Goal: Task Accomplishment & Management: Use online tool/utility

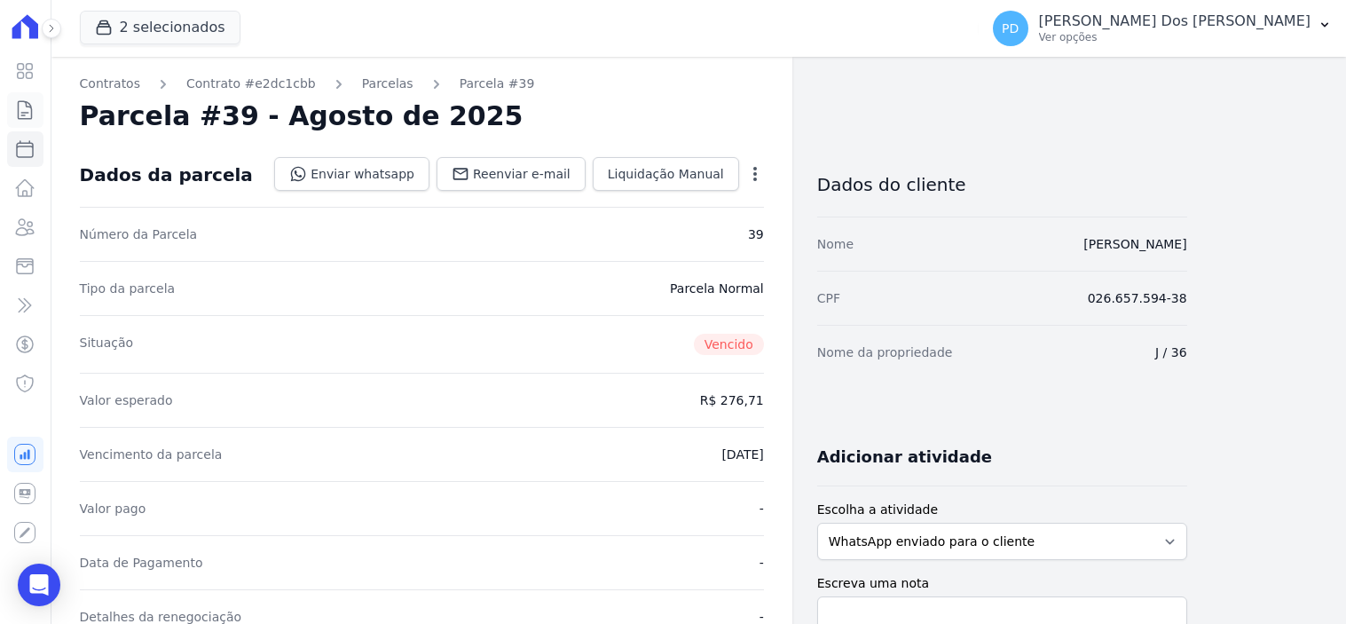
drag, startPoint x: 0, startPoint y: 0, endPoint x: 122, endPoint y: 126, distance: 175.6
click at [27, 110] on icon at bounding box center [24, 109] width 21 height 21
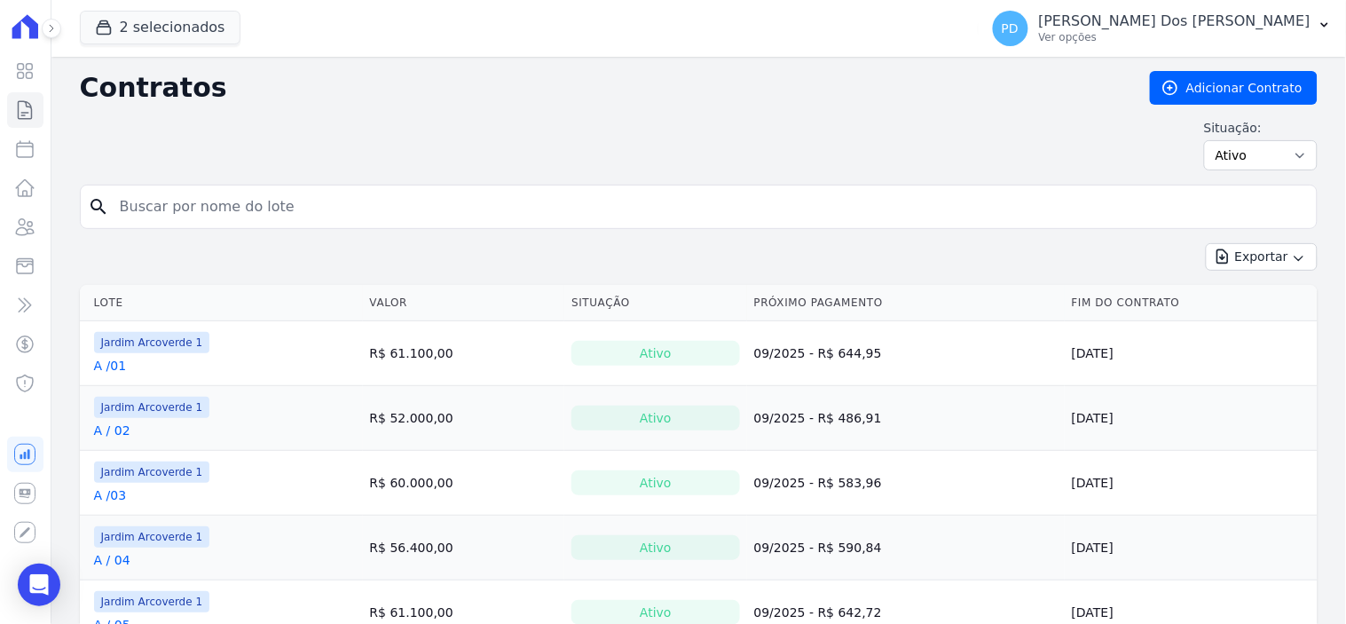
click at [467, 200] on input "search" at bounding box center [709, 206] width 1200 height 35
type input "I / 40"
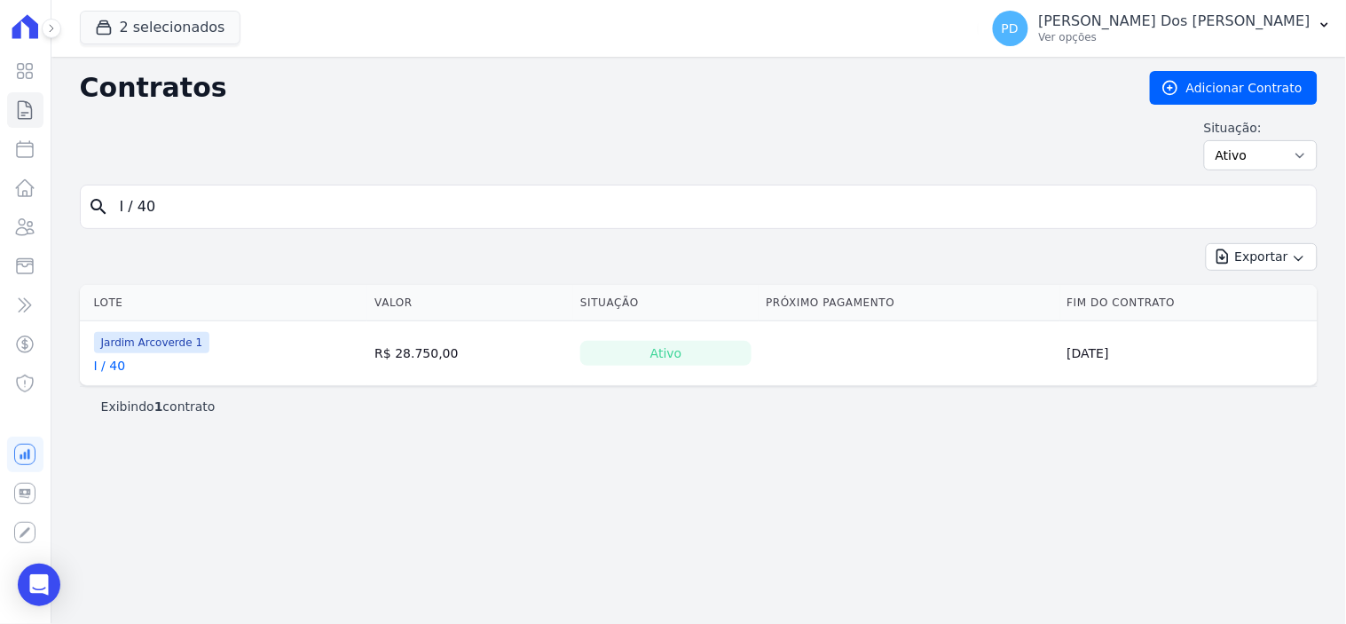
click at [117, 362] on link "I / 40" at bounding box center [110, 366] width 32 height 18
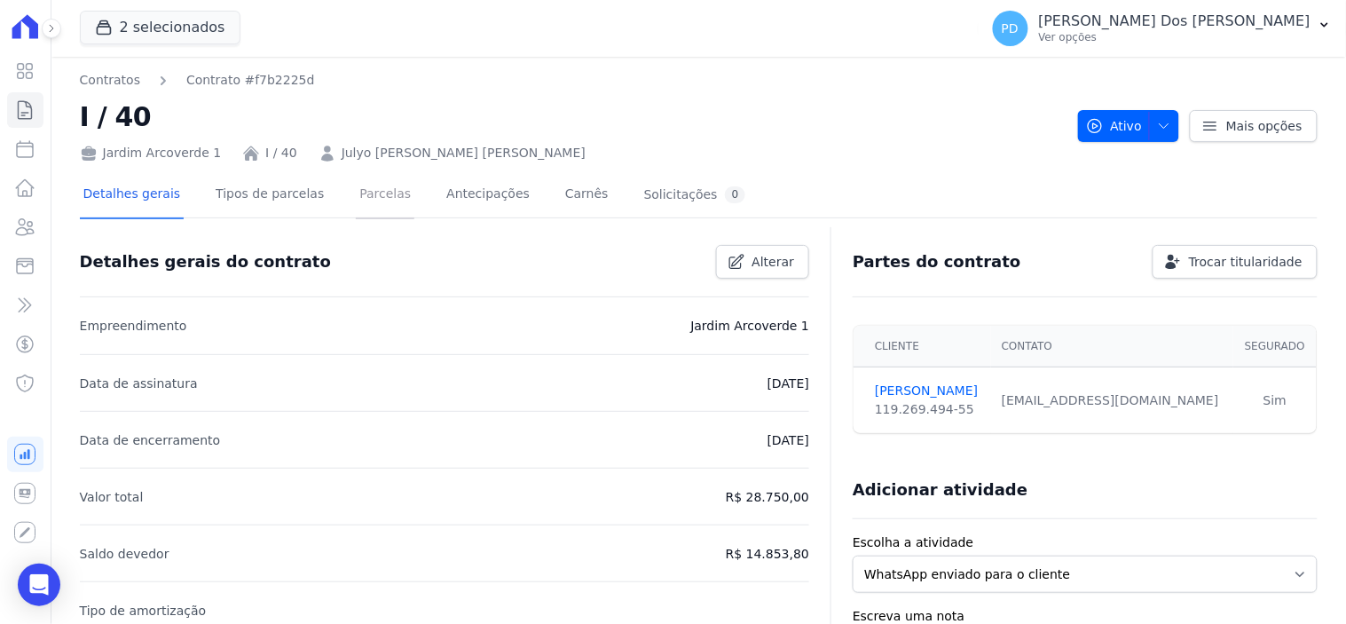
click at [357, 199] on link "Parcelas" at bounding box center [385, 195] width 59 height 47
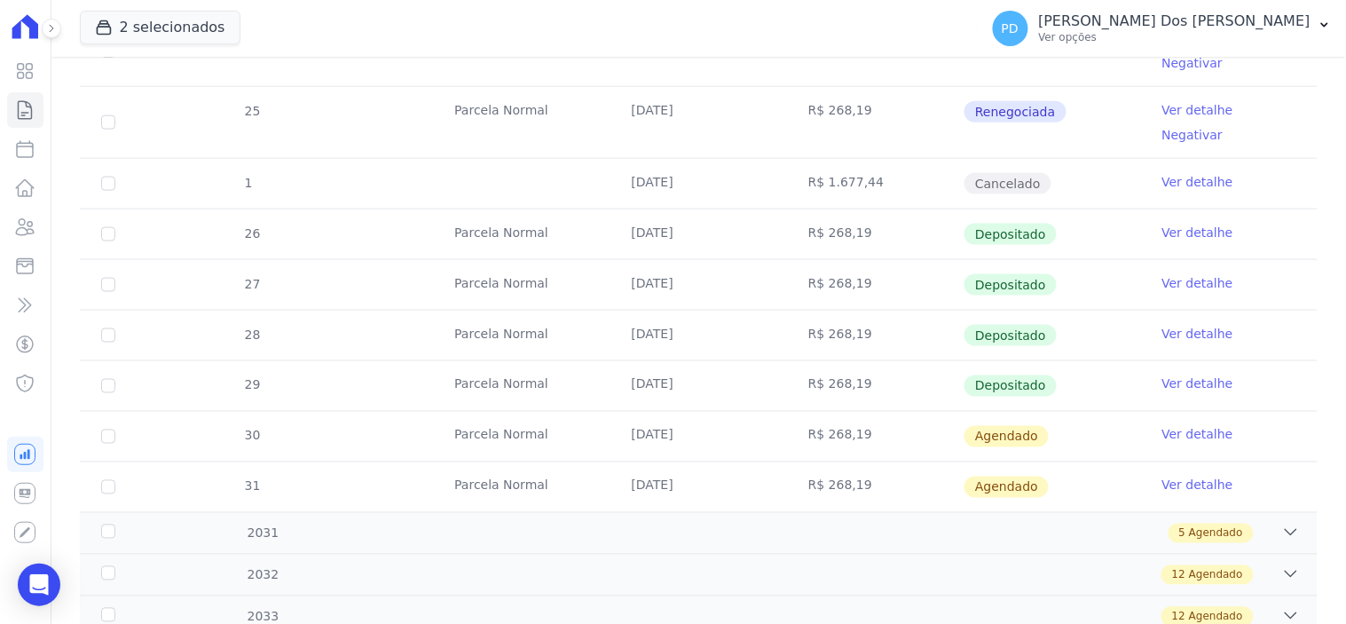
scroll to position [591, 0]
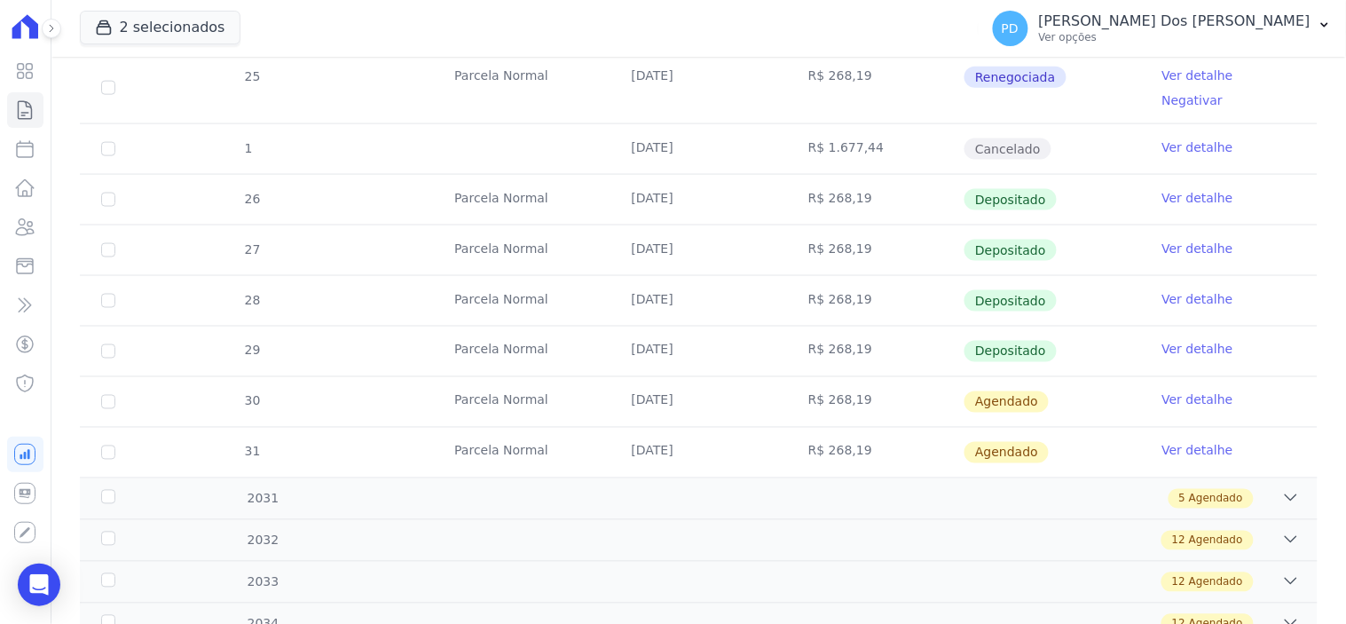
click at [1171, 391] on link "Ver detalhe" at bounding box center [1197, 400] width 71 height 18
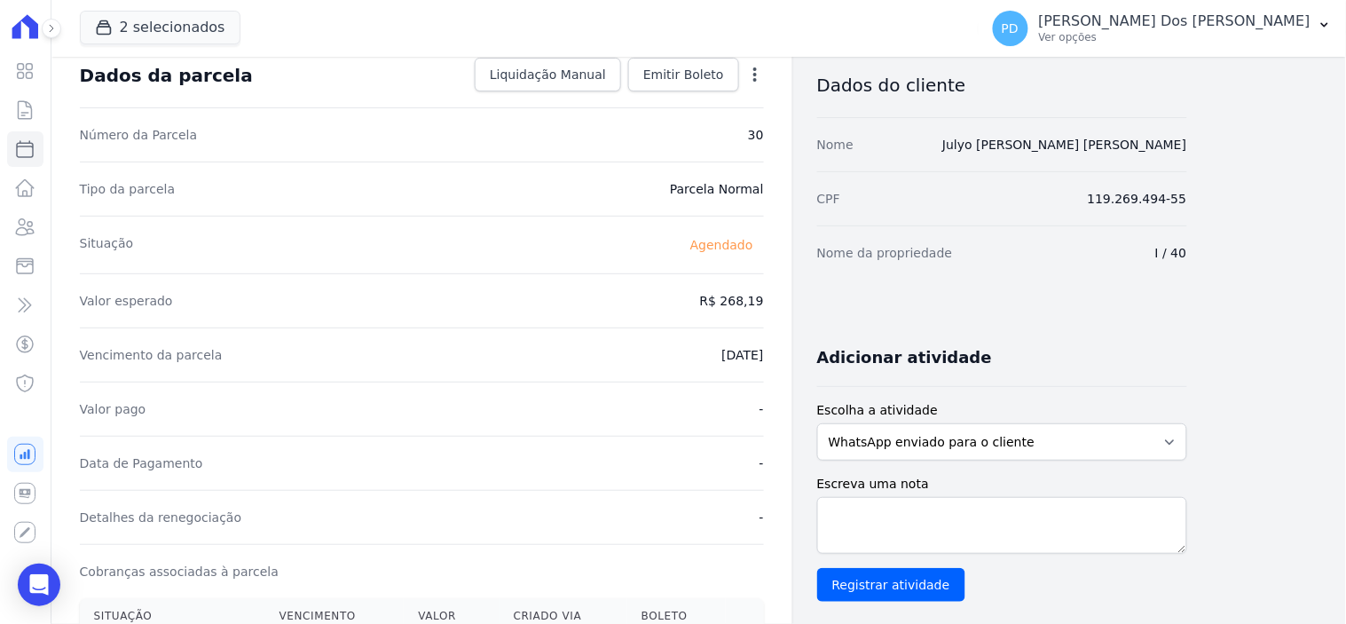
scroll to position [98, 0]
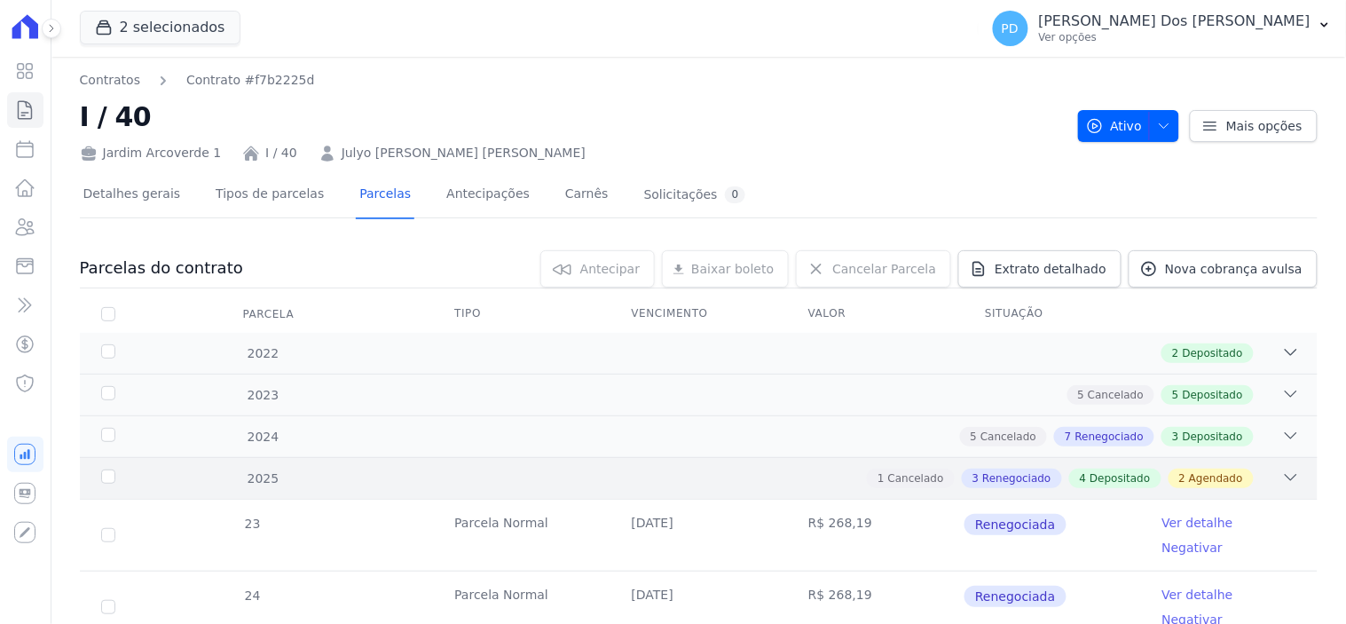
scroll to position [642, 0]
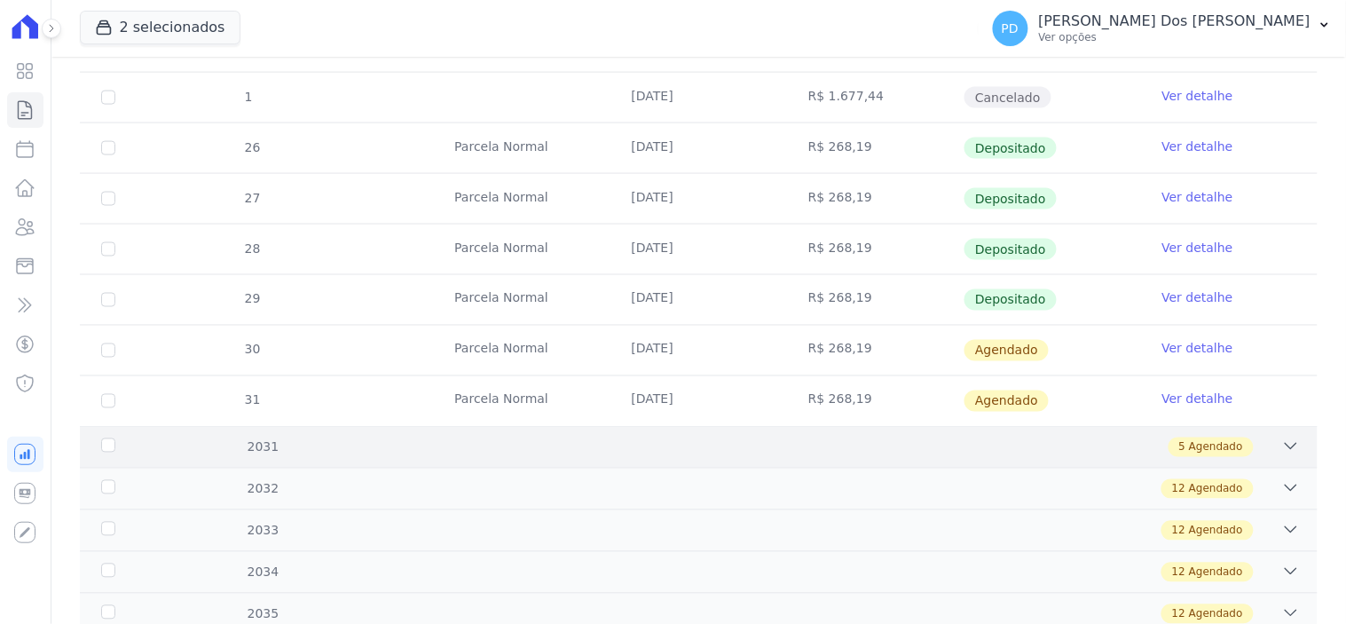
click at [1282, 437] on icon at bounding box center [1291, 446] width 18 height 18
click at [23, 115] on icon at bounding box center [25, 110] width 13 height 18
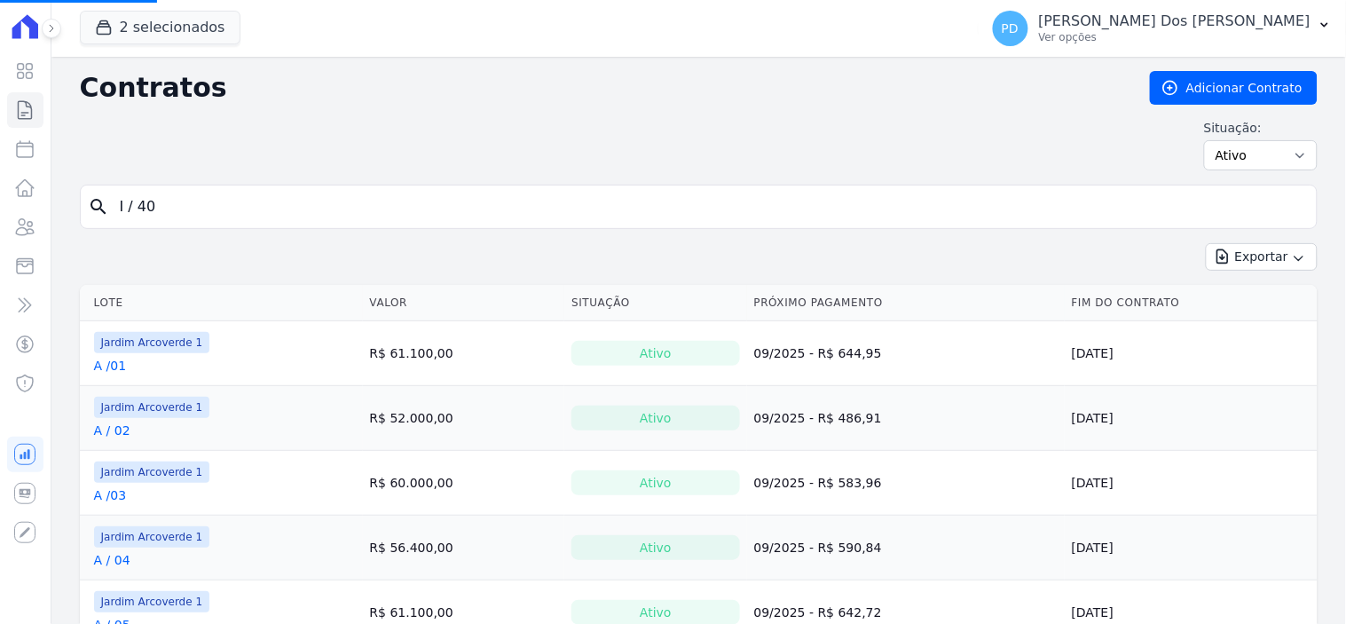
click at [201, 207] on input "I / 40" at bounding box center [709, 206] width 1200 height 35
drag, startPoint x: 125, startPoint y: 202, endPoint x: 91, endPoint y: 202, distance: 33.7
click at [91, 202] on div "search I / 40" at bounding box center [698, 207] width 1237 height 44
type input "J / 36"
click at [119, 366] on link "A /01" at bounding box center [110, 366] width 33 height 18
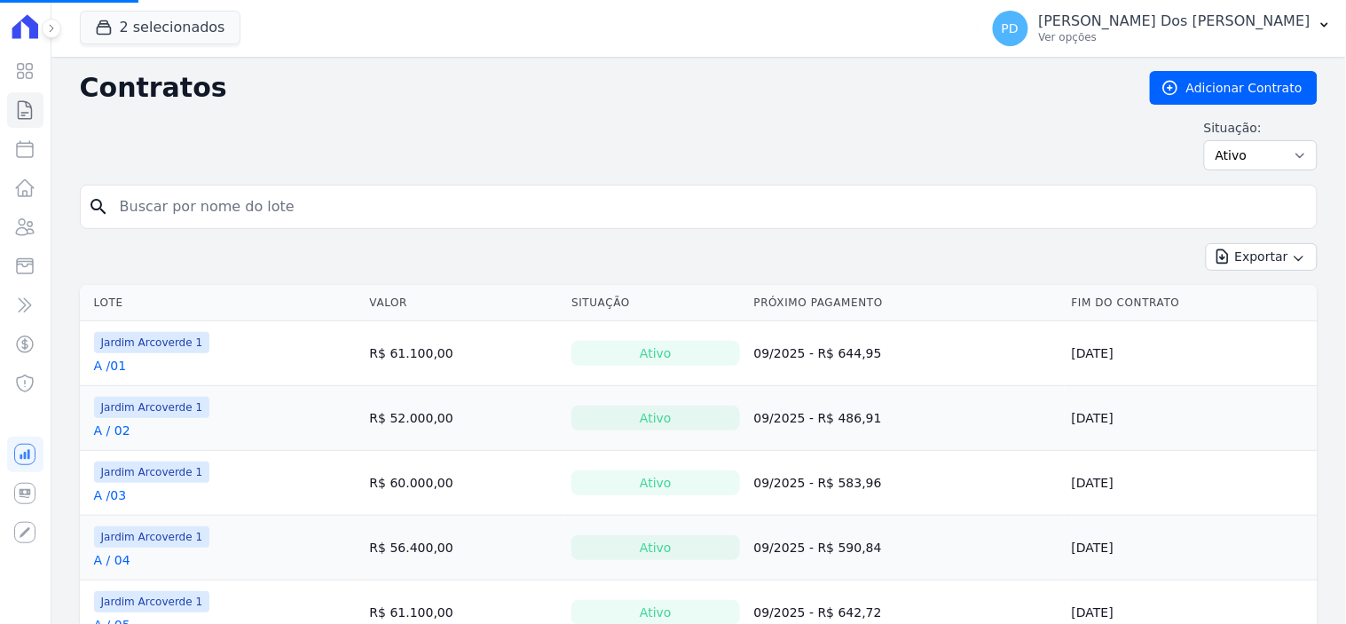
click at [169, 208] on input "search" at bounding box center [709, 206] width 1200 height 35
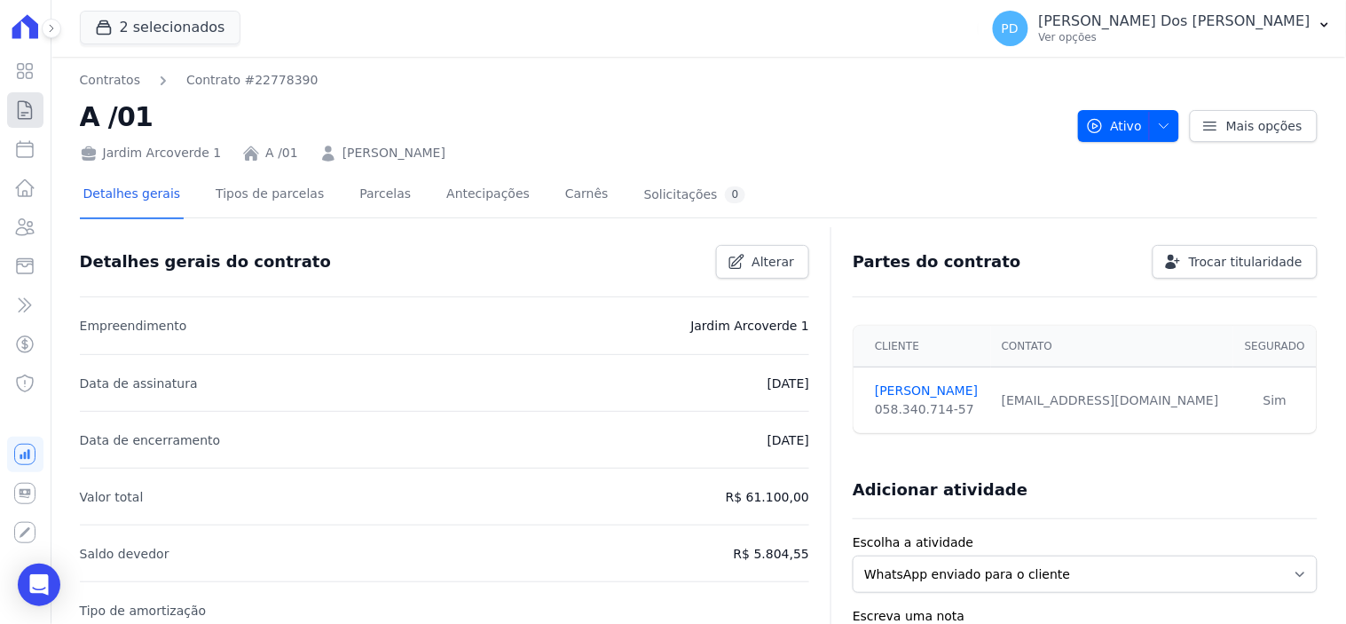
click at [22, 107] on icon at bounding box center [24, 109] width 21 height 21
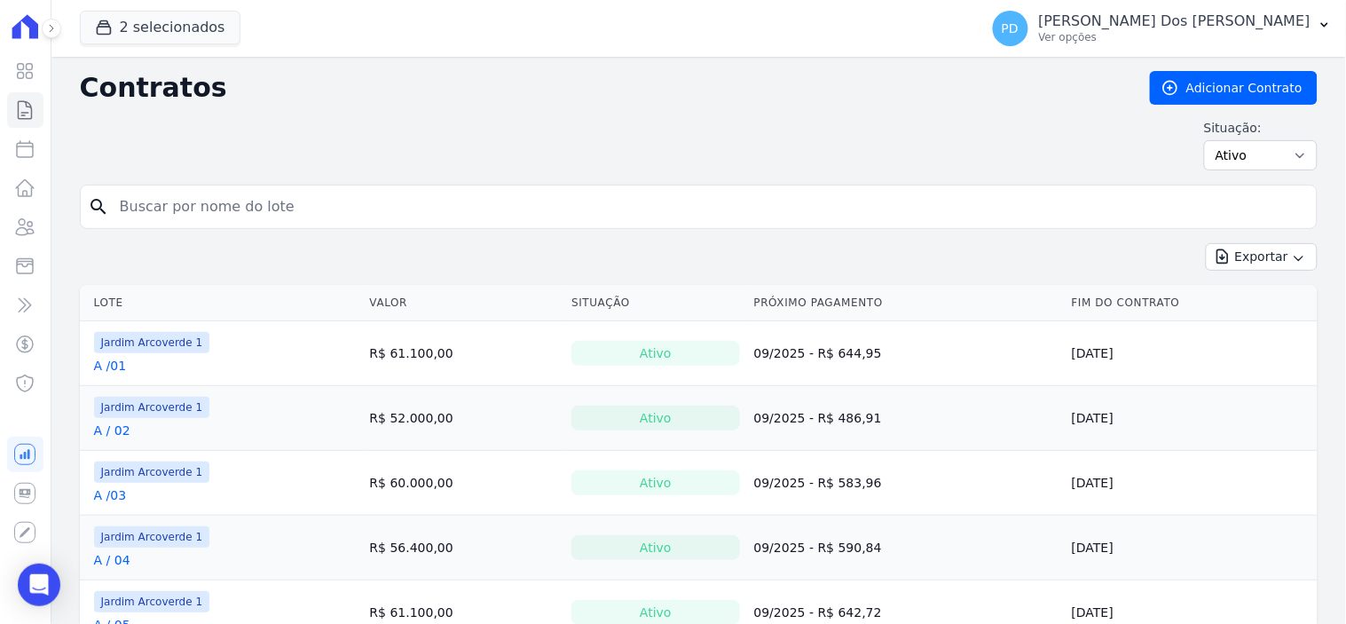
drag, startPoint x: 191, startPoint y: 235, endPoint x: 207, endPoint y: 213, distance: 27.3
click at [193, 213] on input "search" at bounding box center [709, 206] width 1200 height 35
type input "J / 36"
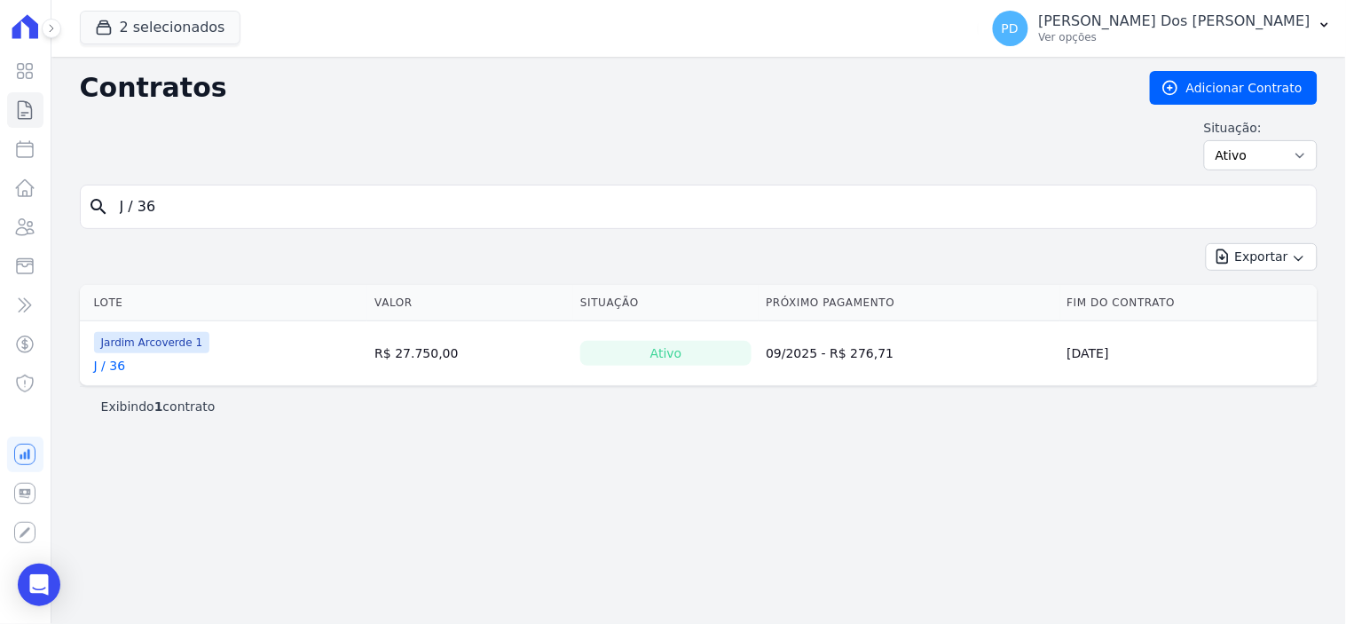
click at [119, 365] on link "J / 36" at bounding box center [110, 366] width 32 height 18
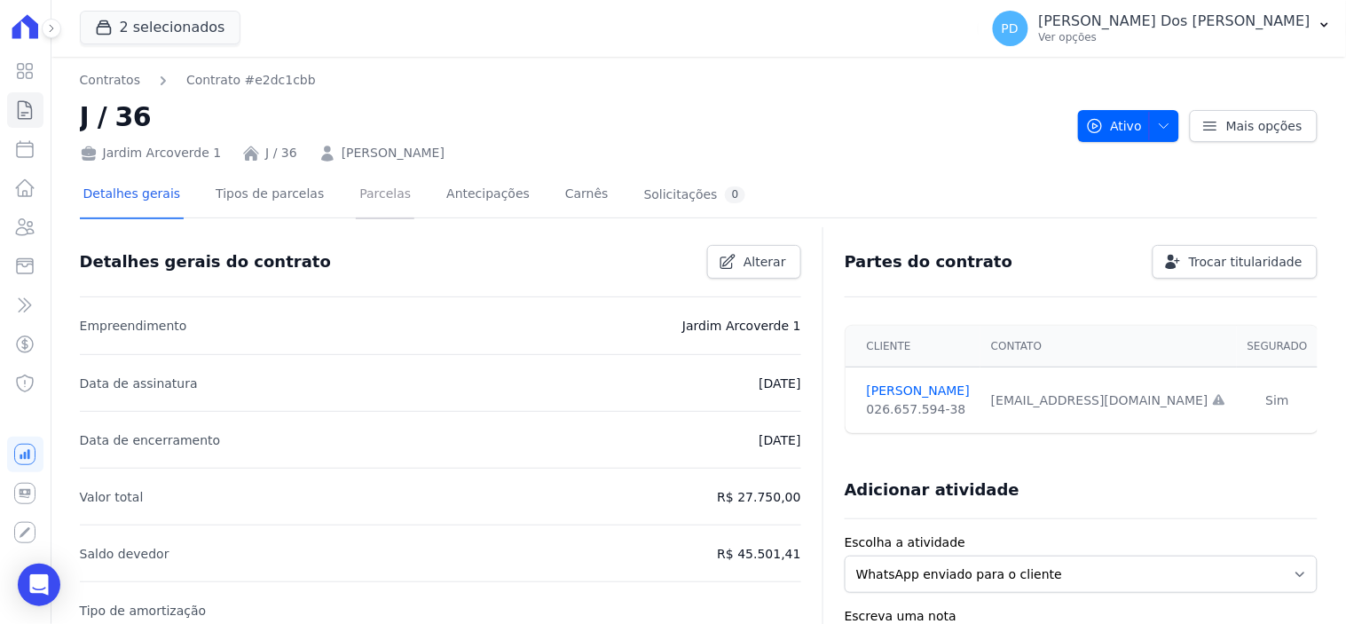
click at [376, 197] on link "Parcelas" at bounding box center [385, 195] width 59 height 47
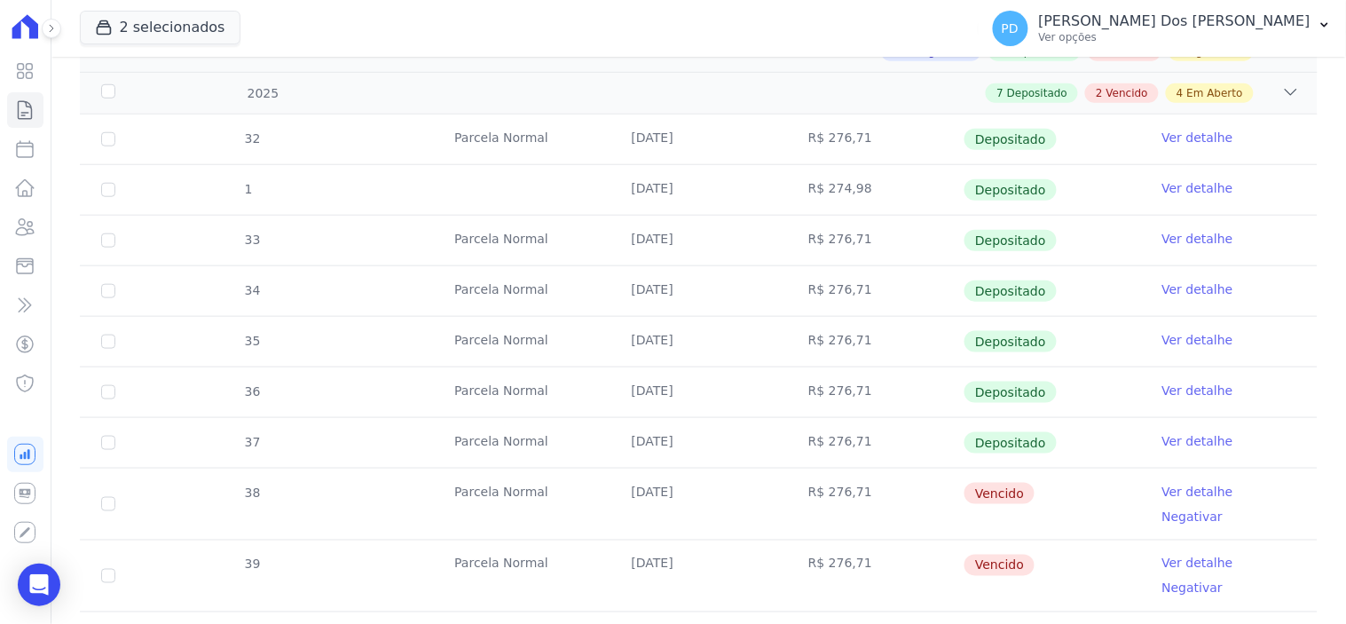
scroll to position [394, 0]
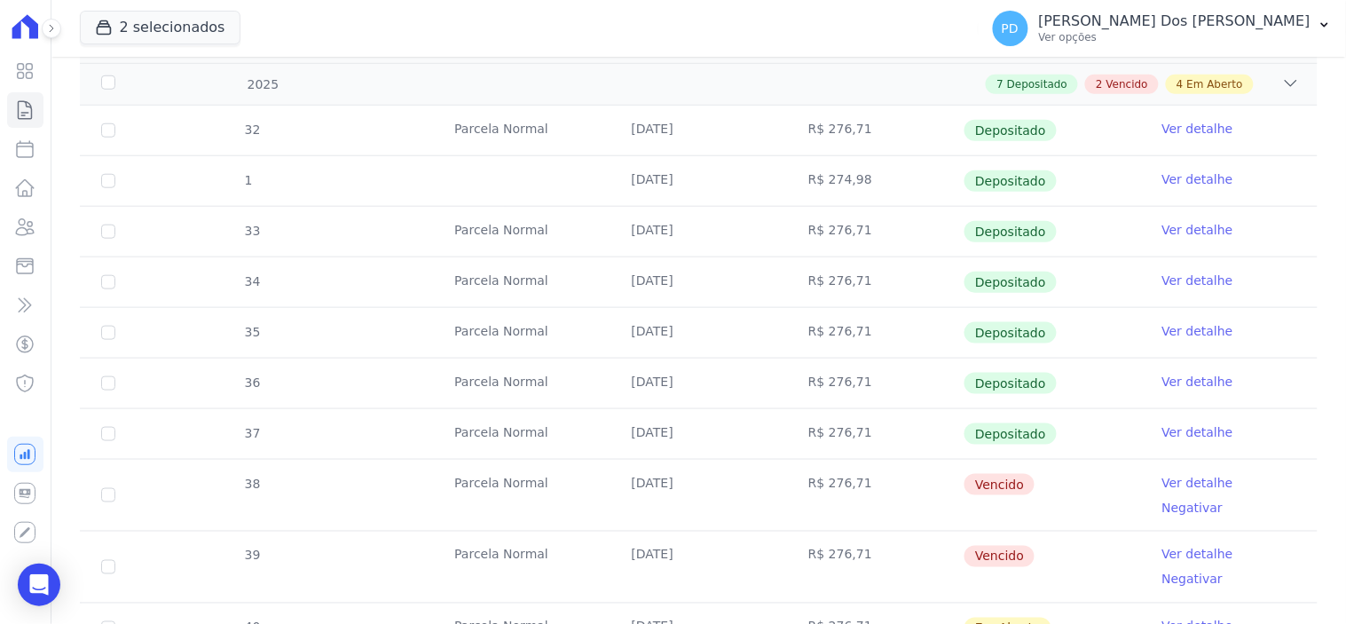
drag, startPoint x: 800, startPoint y: 483, endPoint x: 859, endPoint y: 483, distance: 58.5
click at [859, 483] on td "R$ 276,71" at bounding box center [875, 494] width 177 height 71
copy td "R$ 276,71"
click at [1335, 24] on button "PD [PERSON_NAME] Dos [PERSON_NAME] Ver opções" at bounding box center [1161, 29] width 367 height 50
click at [1327, 24] on icon "button" at bounding box center [1324, 25] width 7 height 4
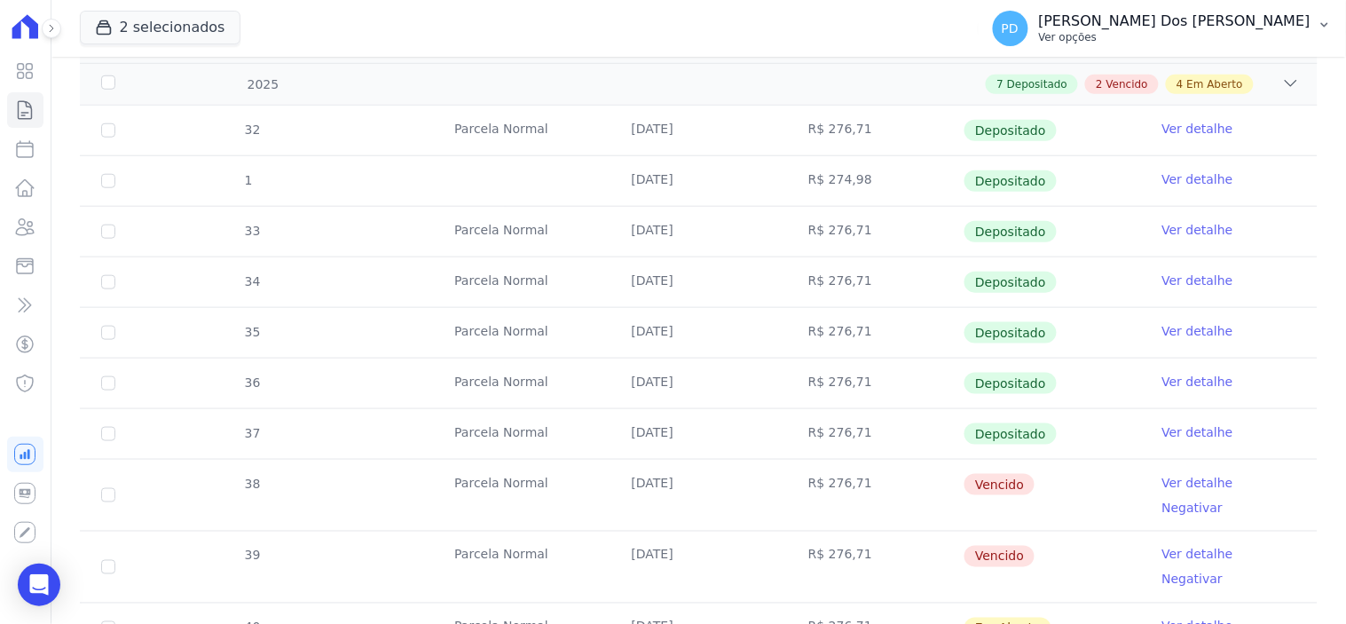
click at [1323, 23] on icon "button" at bounding box center [1324, 25] width 7 height 4
click at [1328, 14] on button "PD [PERSON_NAME] Dos [PERSON_NAME] Ver opções" at bounding box center [1161, 29] width 367 height 50
click at [1316, 25] on button "PD [PERSON_NAME] Dos [PERSON_NAME] Ver opções" at bounding box center [1161, 29] width 367 height 50
click at [1314, 29] on button "PD [PERSON_NAME] Dos [PERSON_NAME] Ver opções" at bounding box center [1161, 29] width 367 height 50
click at [1323, 23] on icon "button" at bounding box center [1324, 25] width 7 height 4
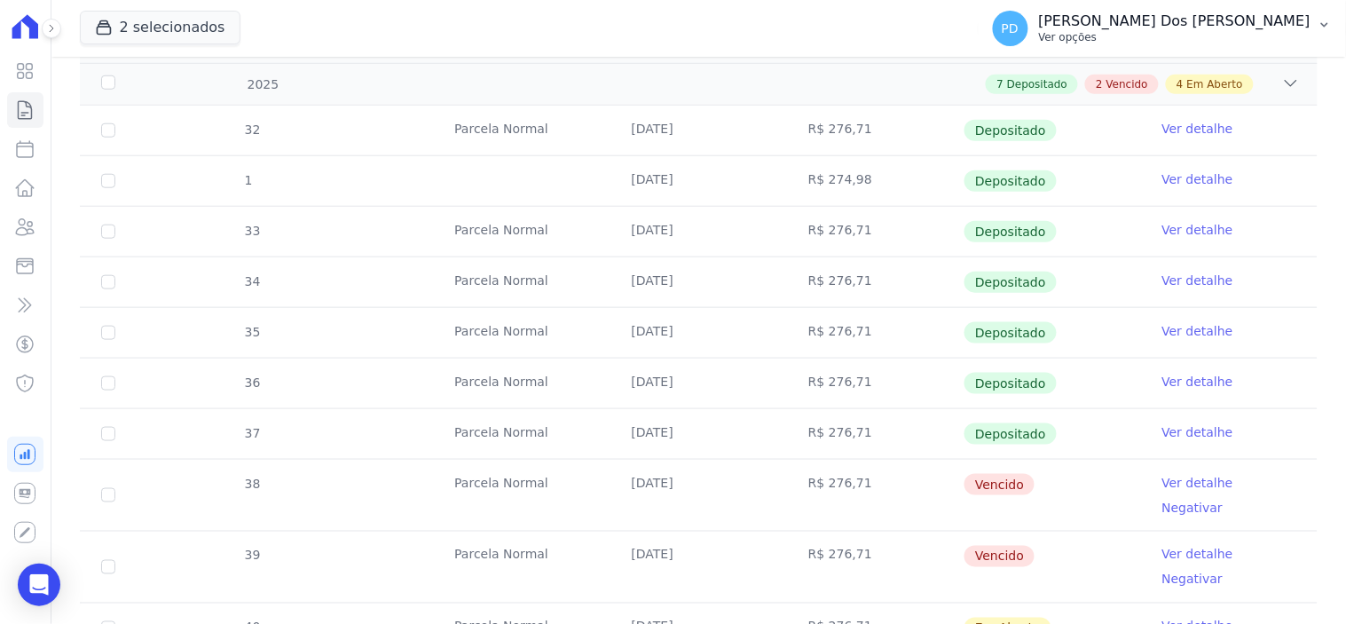
click at [1326, 22] on icon "button" at bounding box center [1324, 25] width 14 height 14
click at [1327, 22] on icon "button" at bounding box center [1324, 25] width 14 height 14
click at [1327, 21] on icon "button" at bounding box center [1324, 25] width 14 height 14
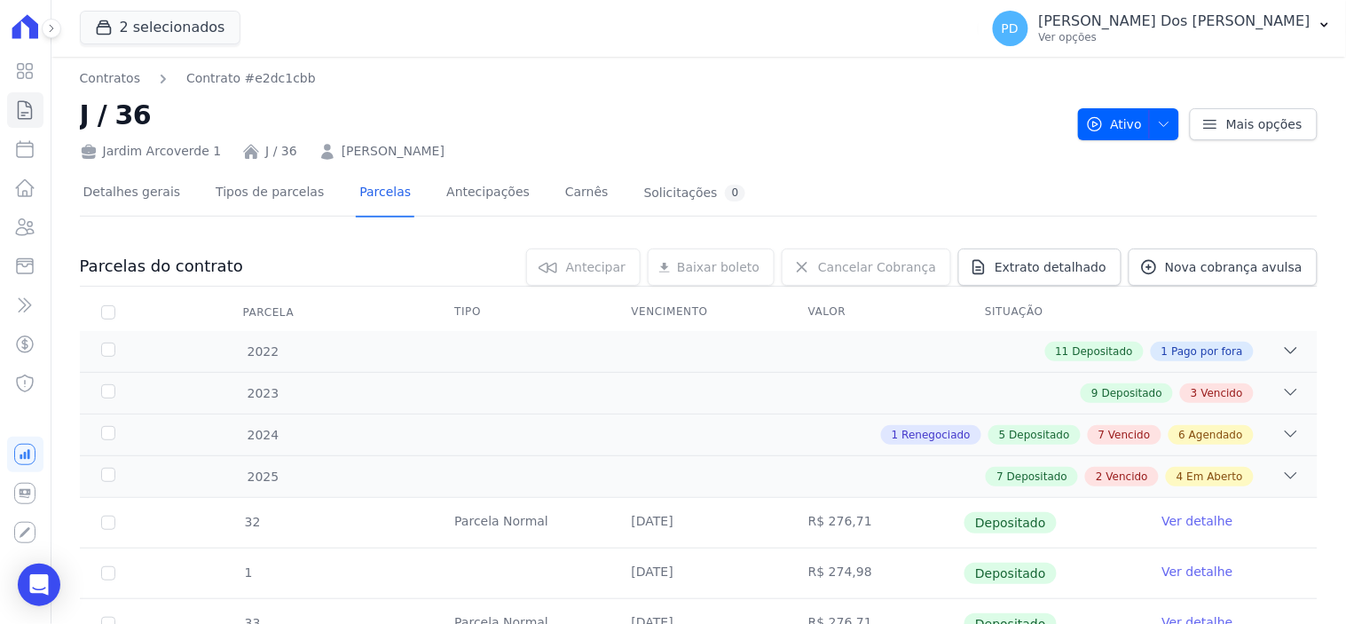
scroll to position [0, 0]
click at [1327, 25] on icon "button" at bounding box center [1324, 25] width 14 height 14
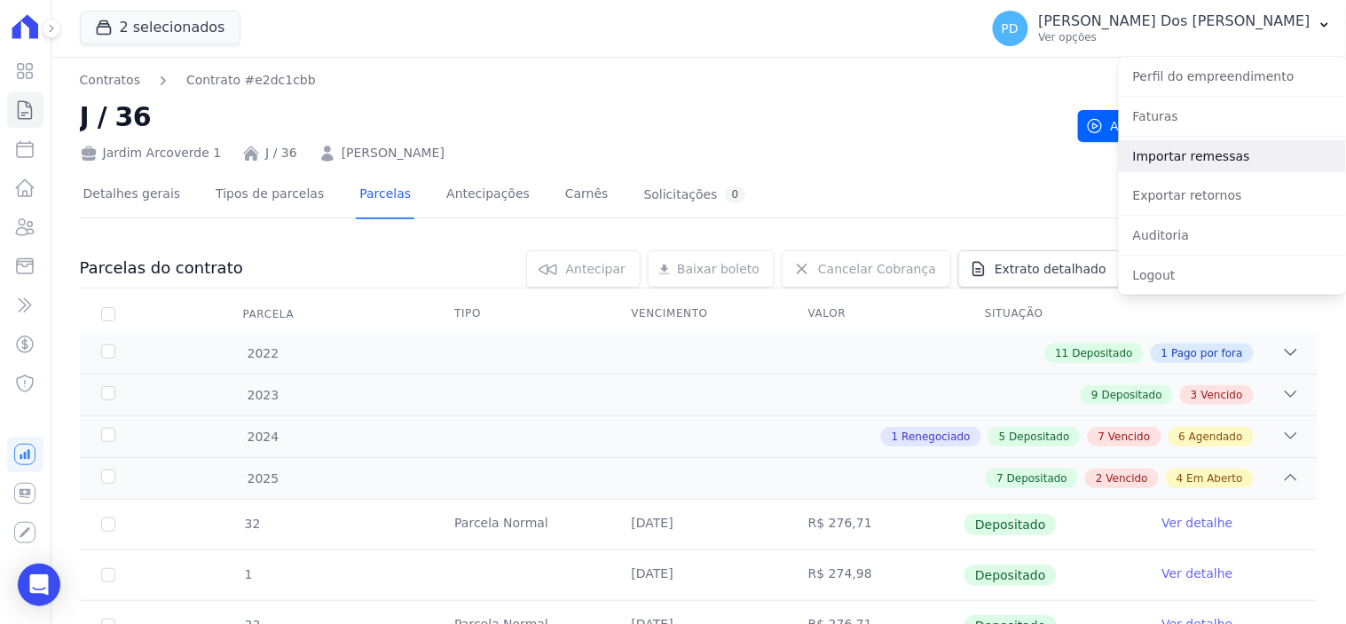
click at [1231, 151] on link "Importar remessas" at bounding box center [1232, 156] width 227 height 32
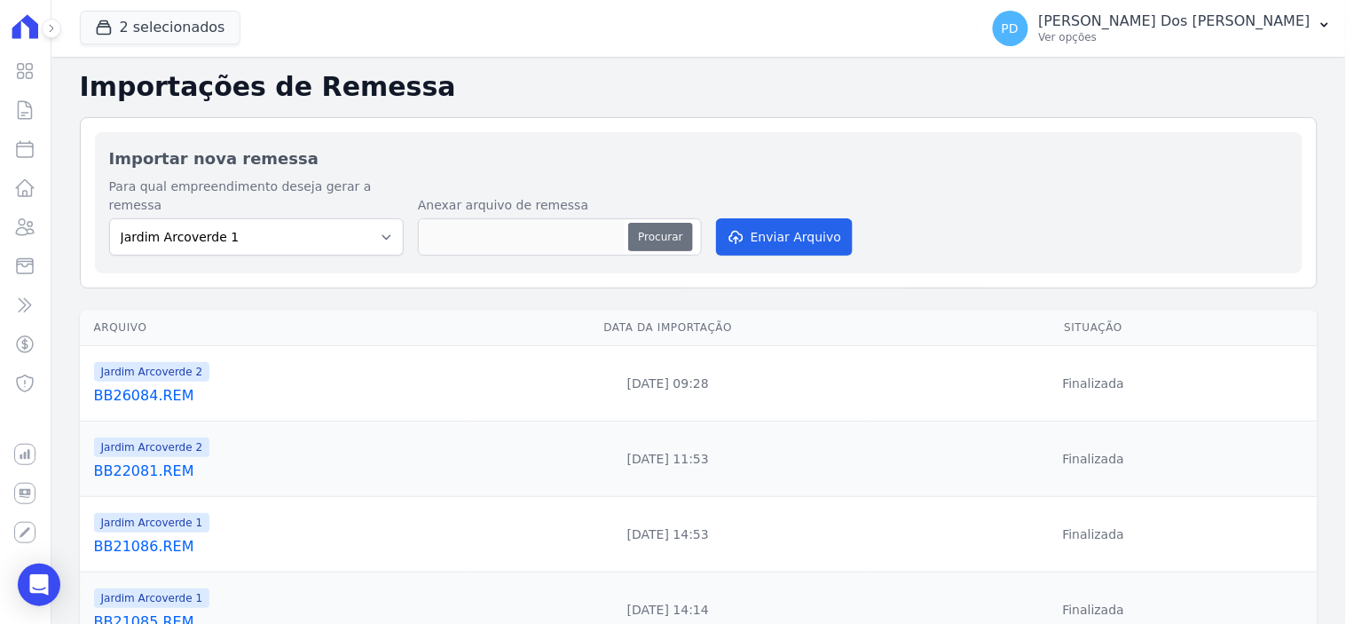
click at [668, 223] on button "Procurar" at bounding box center [660, 237] width 64 height 28
type input "BB27082.REM"
click at [782, 227] on button "Enviar Arquivo" at bounding box center [784, 236] width 137 height 37
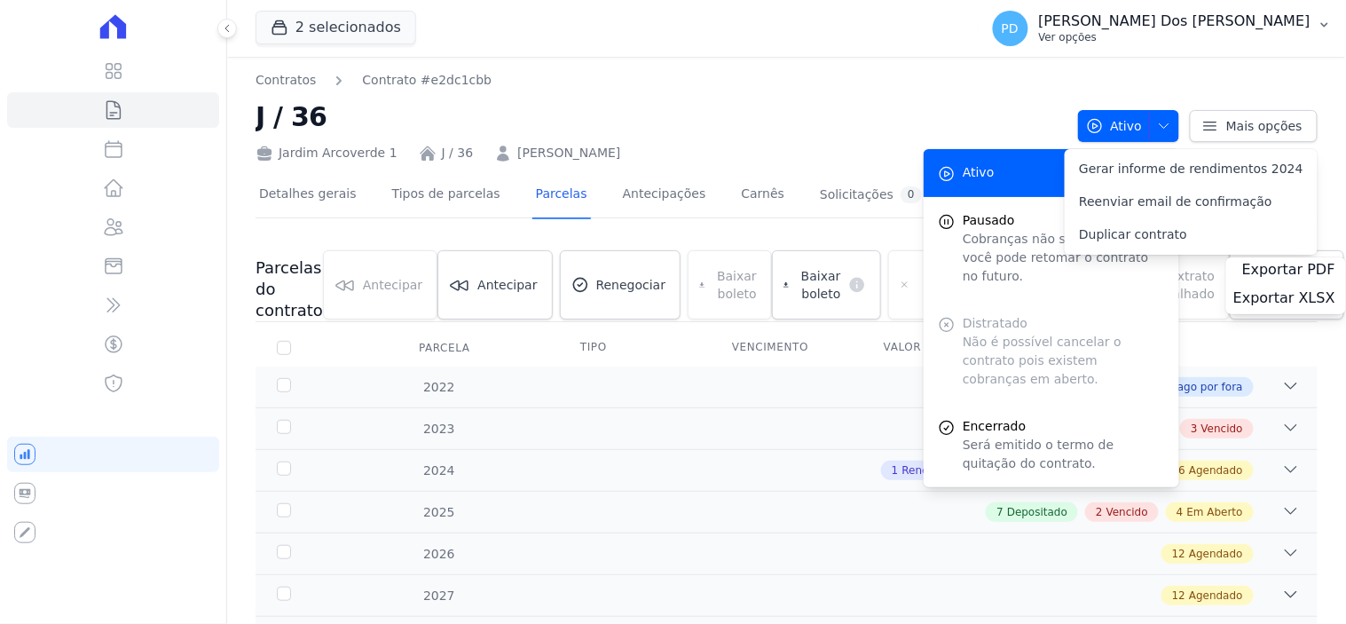
click at [1323, 19] on icon "button" at bounding box center [1324, 25] width 14 height 14
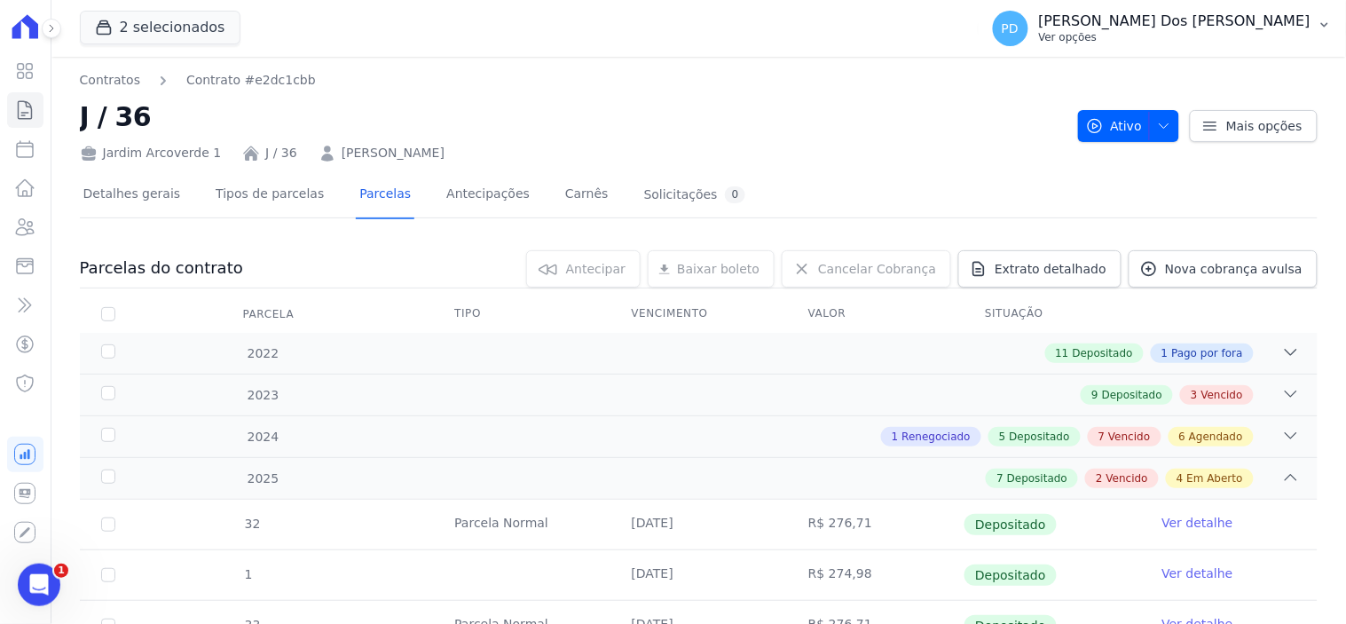
click at [1325, 27] on icon "button" at bounding box center [1324, 25] width 7 height 4
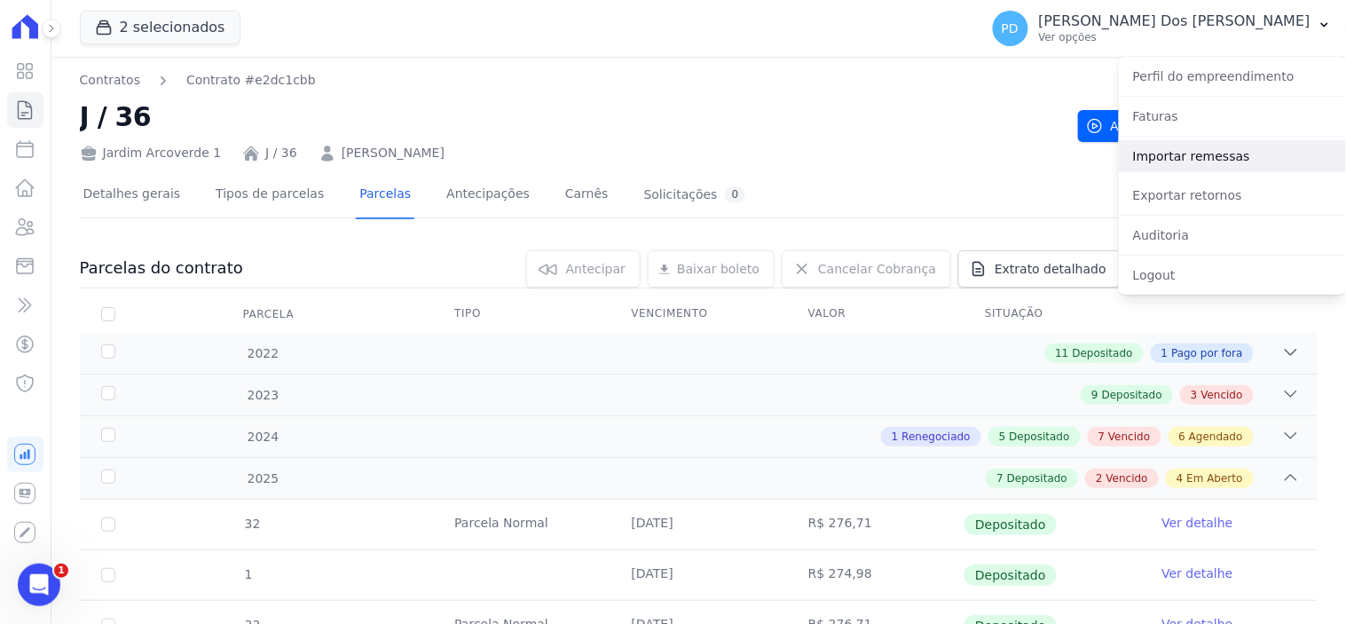
click at [1202, 154] on link "Importar remessas" at bounding box center [1232, 156] width 227 height 32
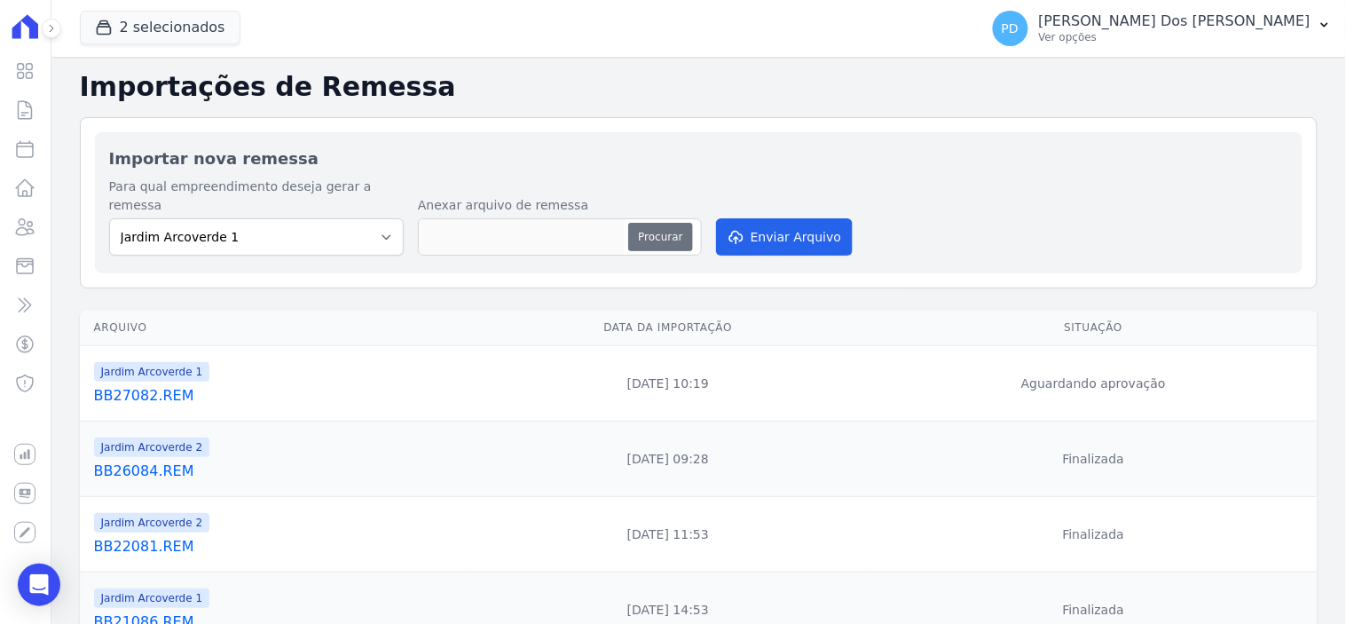
click at [652, 223] on button "Procurar" at bounding box center [660, 237] width 64 height 28
type input "BB27082.REM"
click at [786, 219] on button "Enviar Arquivo" at bounding box center [784, 236] width 137 height 37
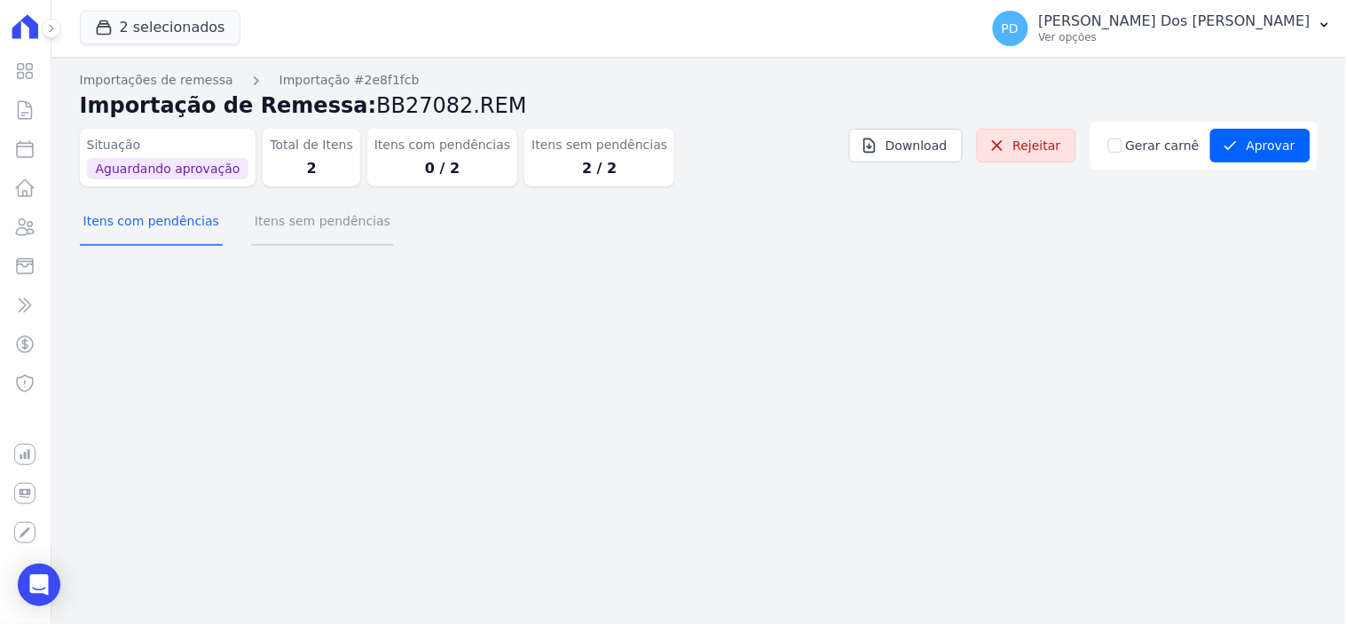
click at [299, 224] on button "Itens sem pendências" at bounding box center [322, 223] width 143 height 46
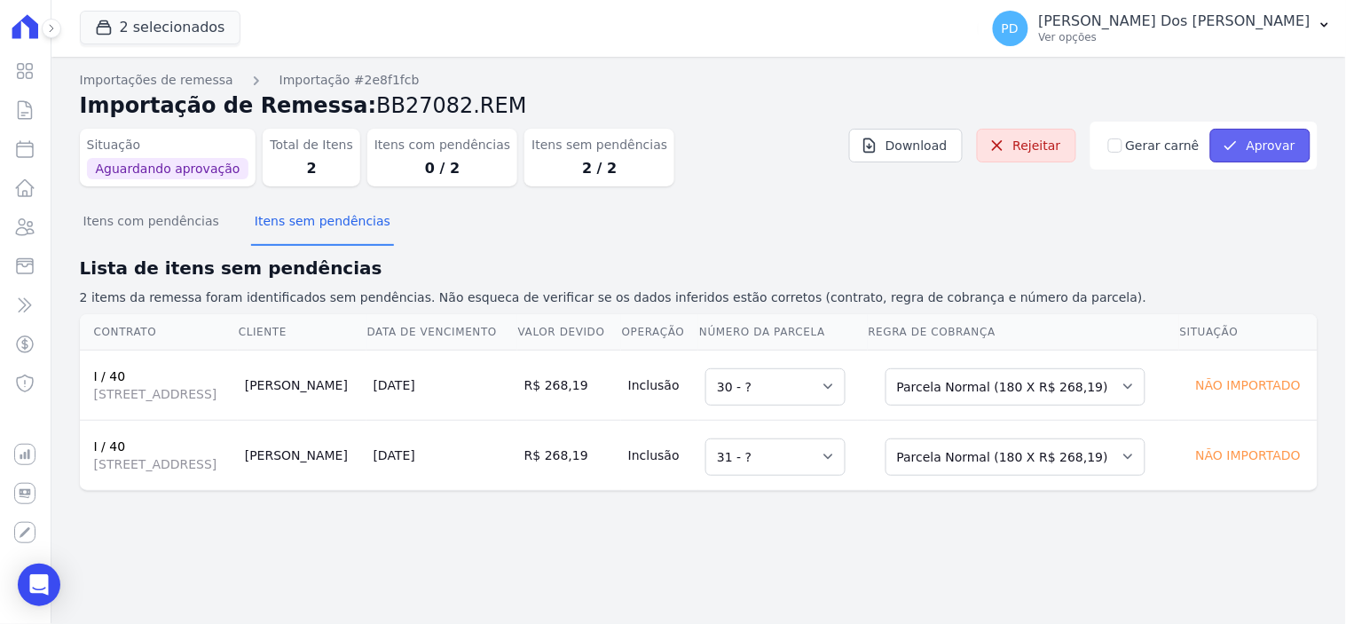
click at [1261, 138] on button "Aprovar" at bounding box center [1260, 146] width 100 height 34
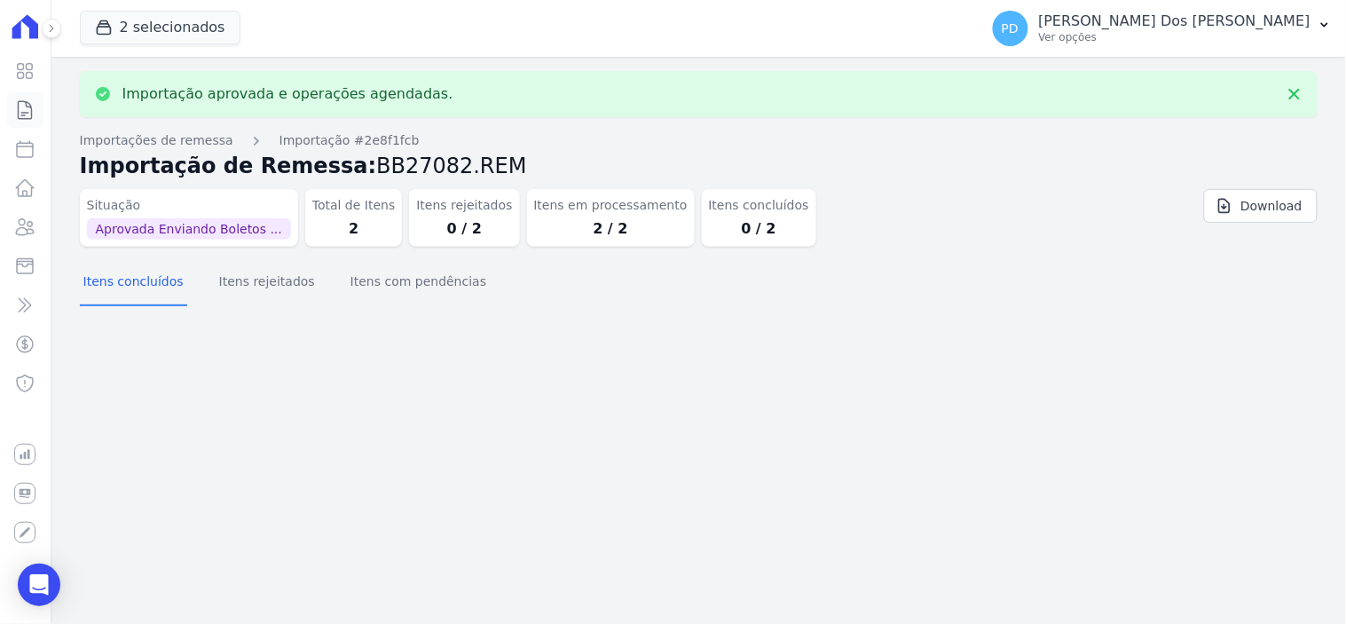
click at [24, 112] on icon at bounding box center [25, 110] width 13 height 18
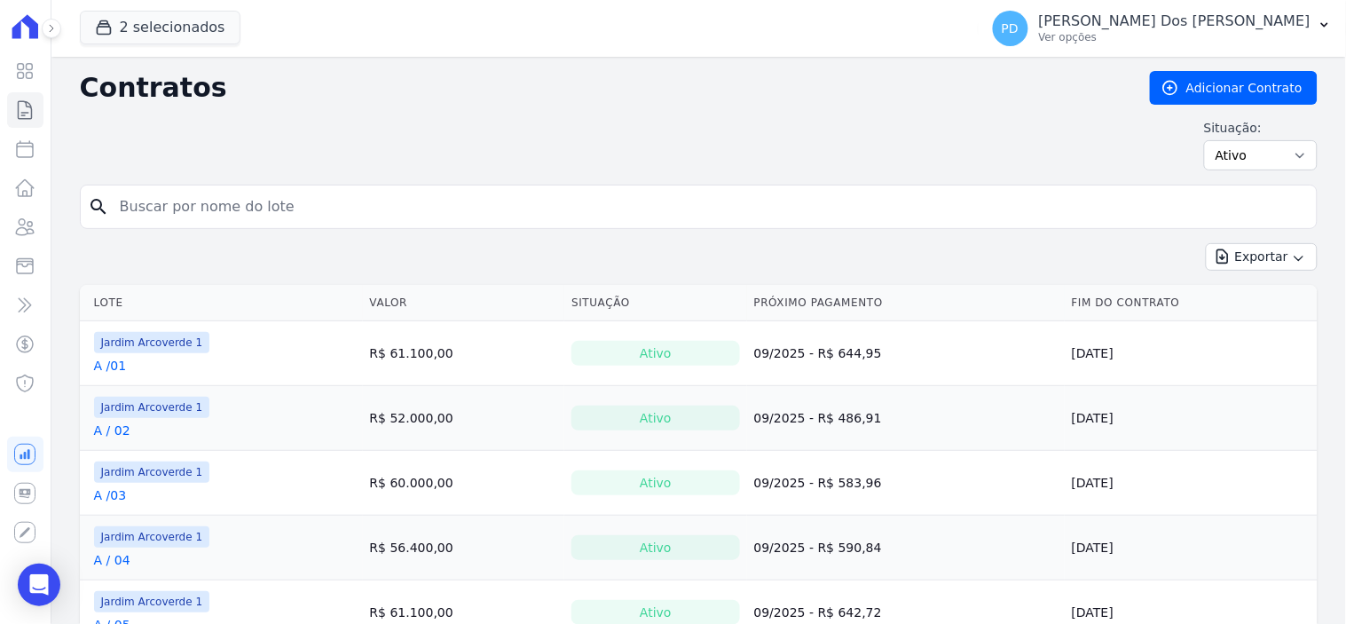
click at [169, 204] on input "search" at bounding box center [709, 206] width 1200 height 35
type input "I / 40"
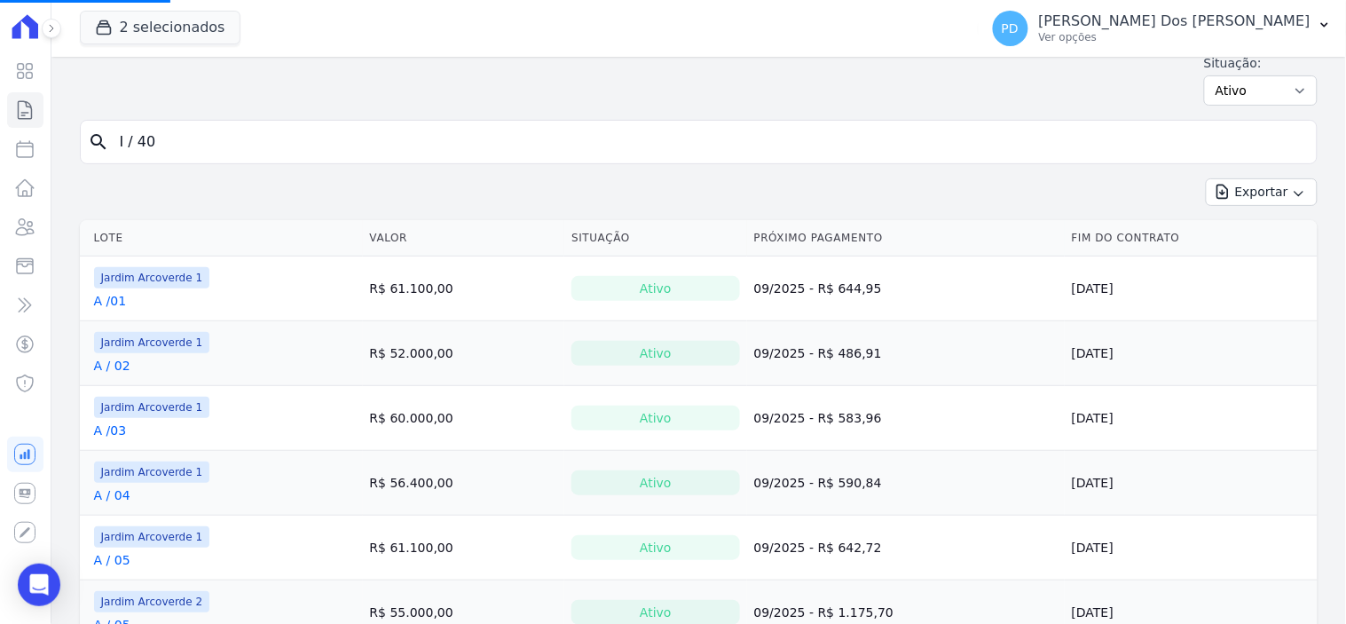
scroll to position [98, 0]
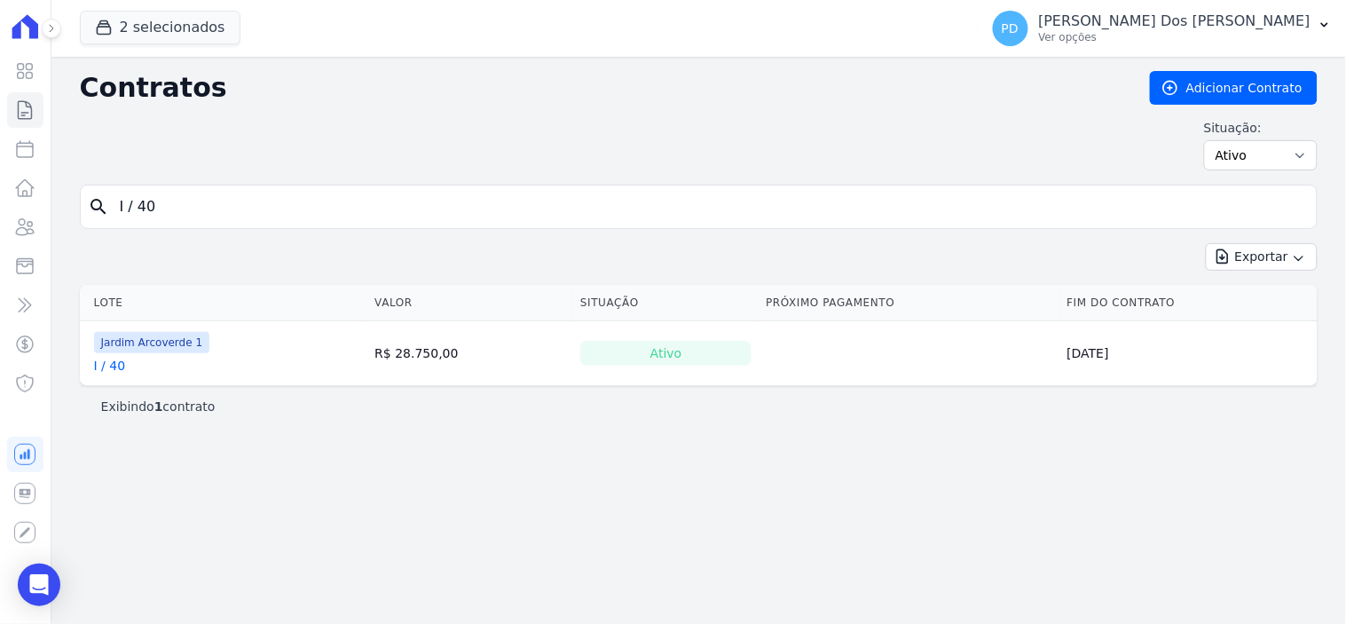
click at [114, 362] on link "I / 40" at bounding box center [110, 366] width 32 height 18
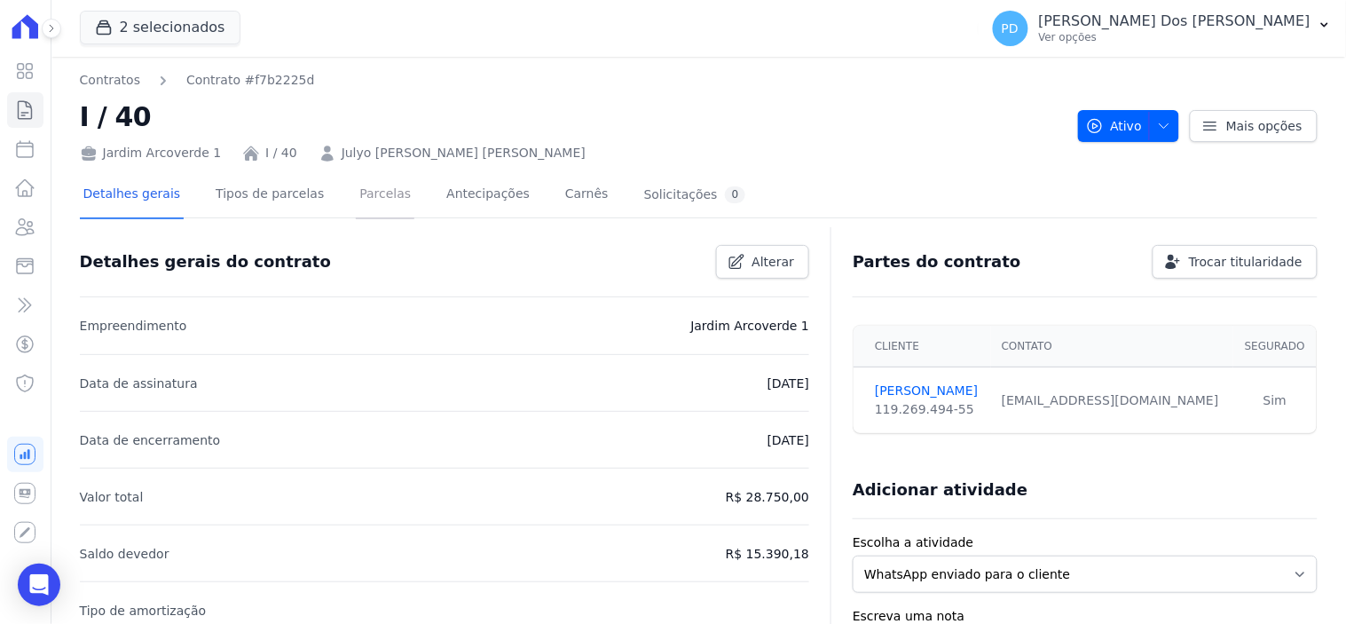
click at [356, 187] on link "Parcelas" at bounding box center [385, 195] width 59 height 47
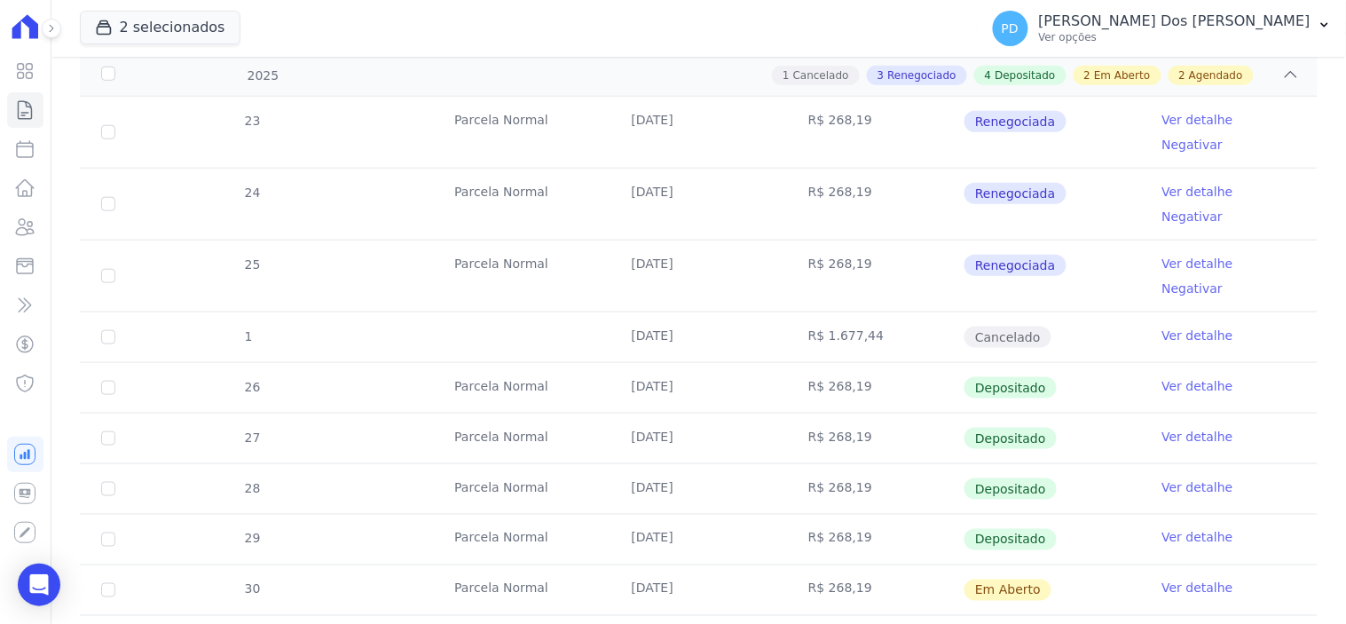
scroll to position [492, 0]
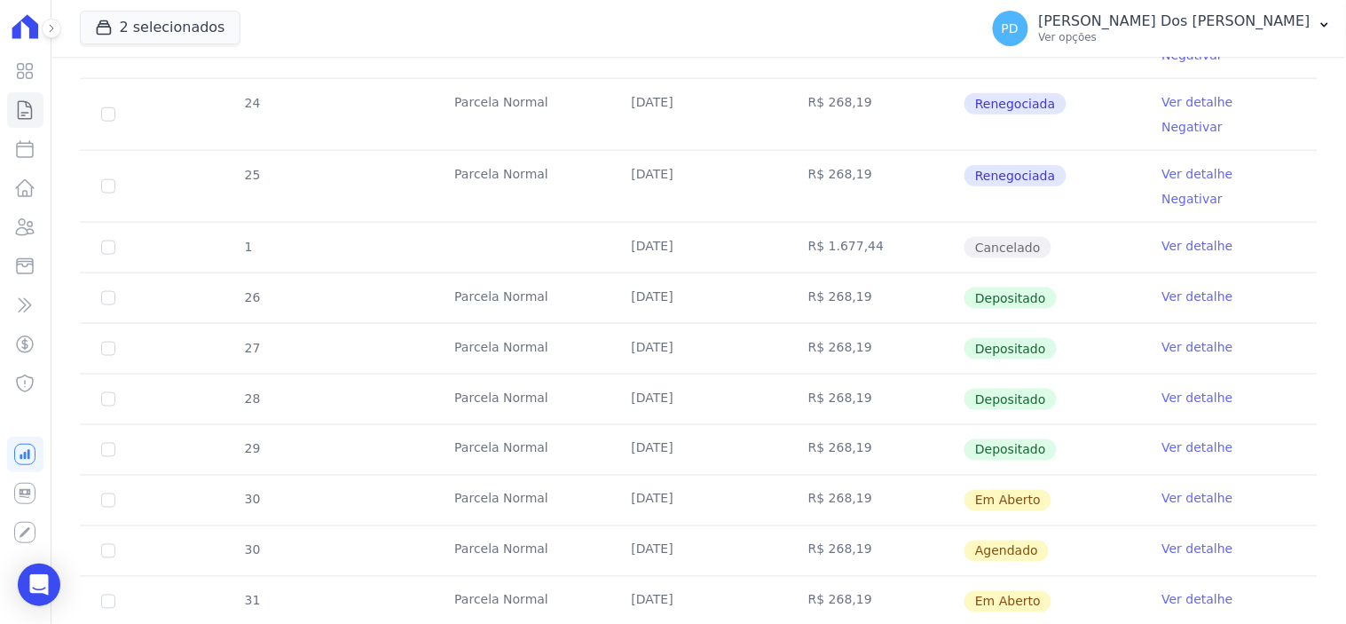
click at [1169, 490] on link "Ver detalhe" at bounding box center [1197, 499] width 71 height 18
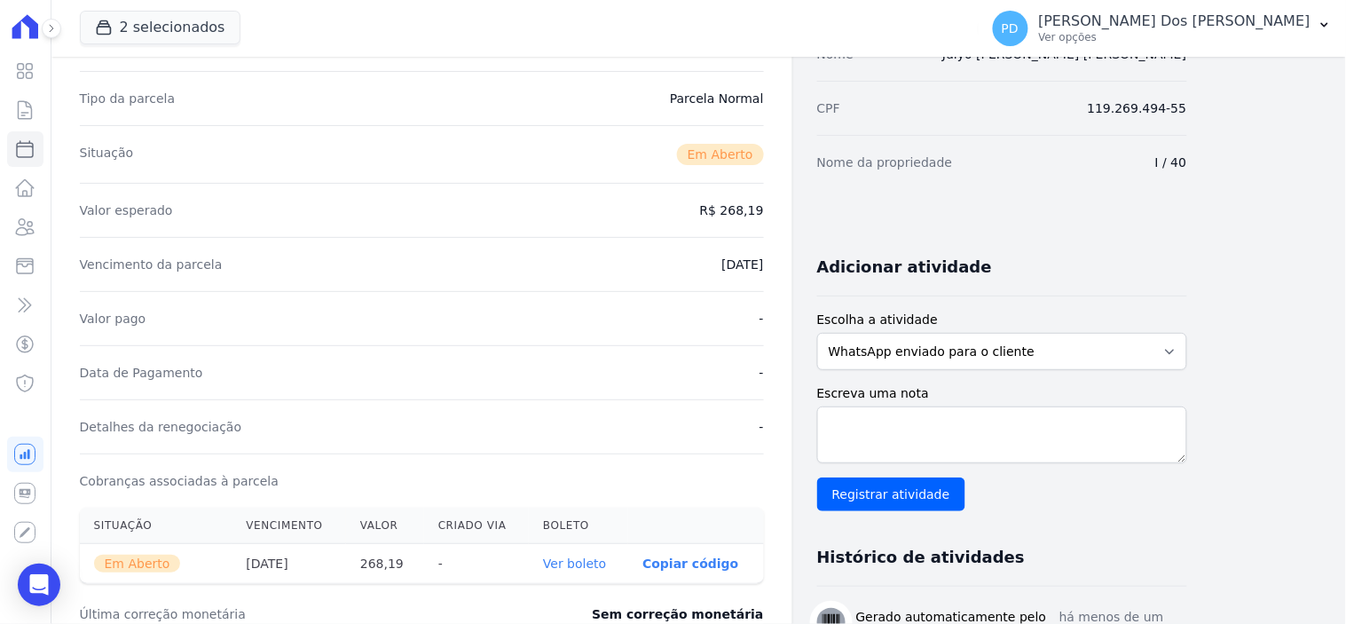
scroll to position [593, 0]
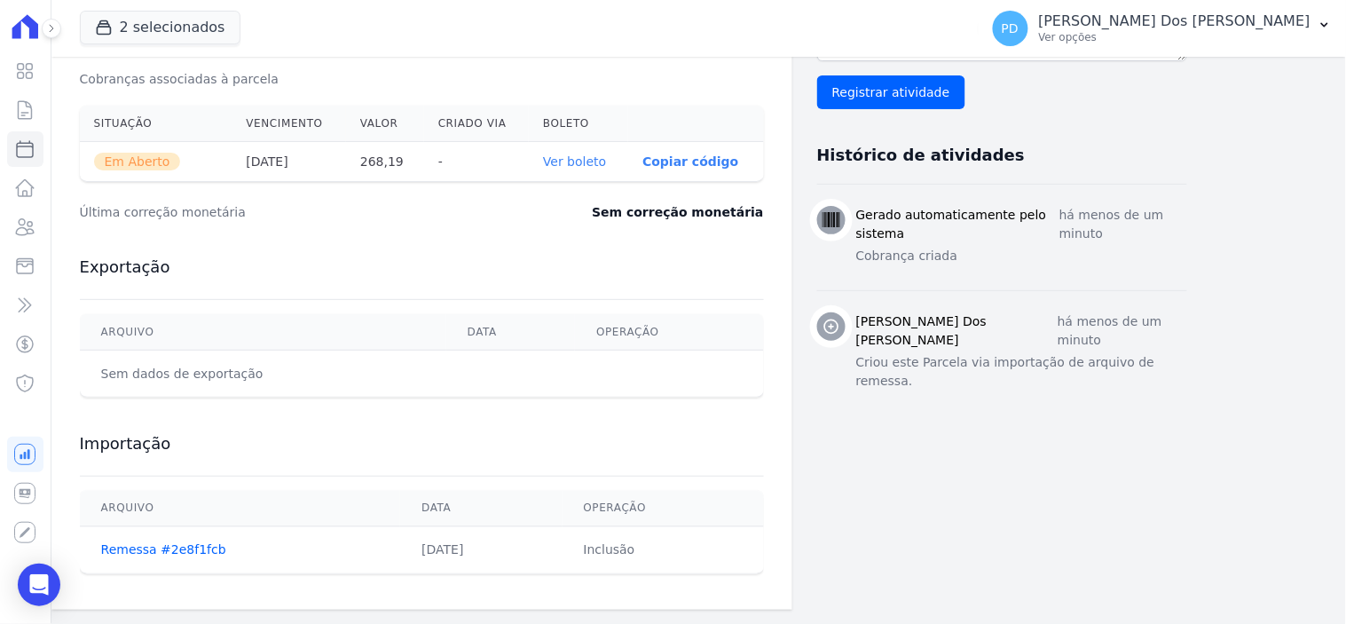
click at [587, 163] on link "Ver boleto" at bounding box center [574, 161] width 63 height 14
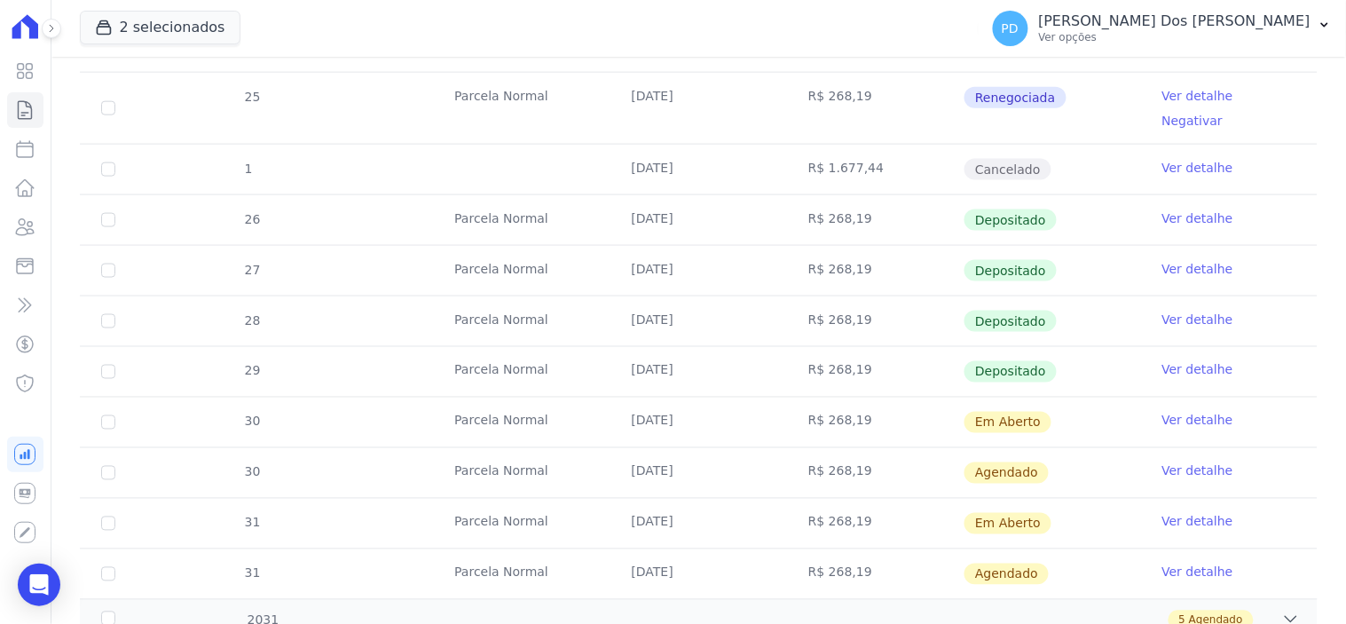
scroll to position [591, 0]
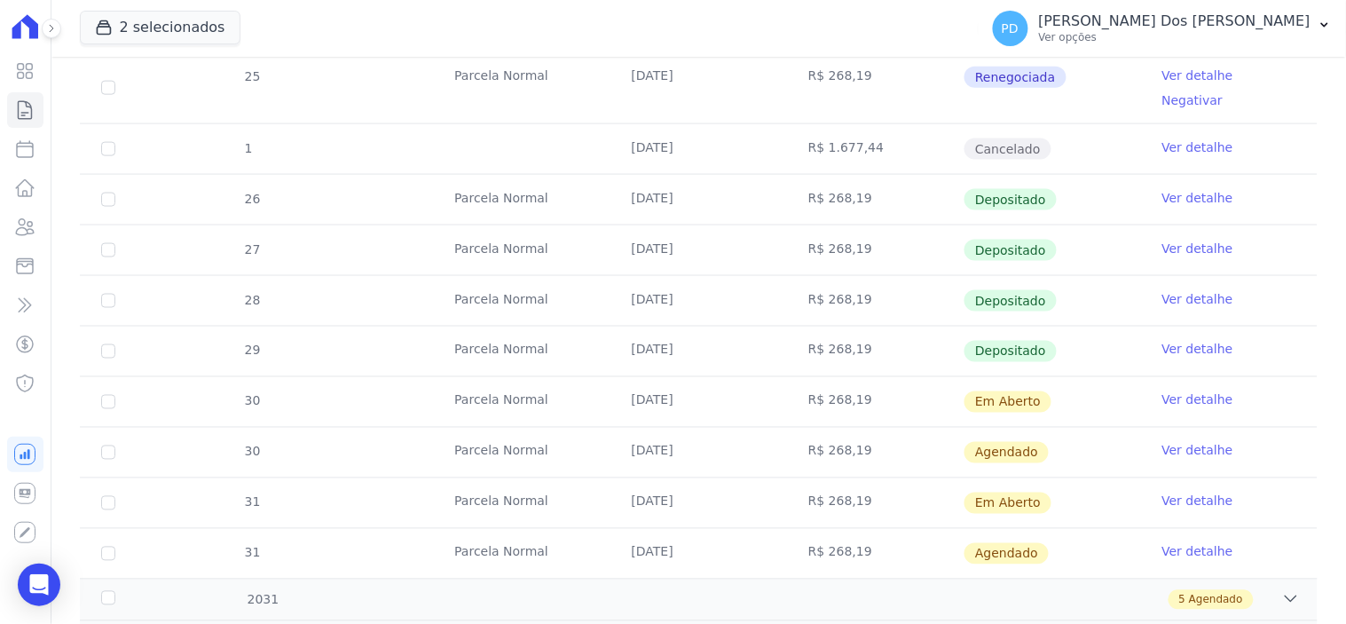
click at [1194, 492] on link "Ver detalhe" at bounding box center [1197, 501] width 71 height 18
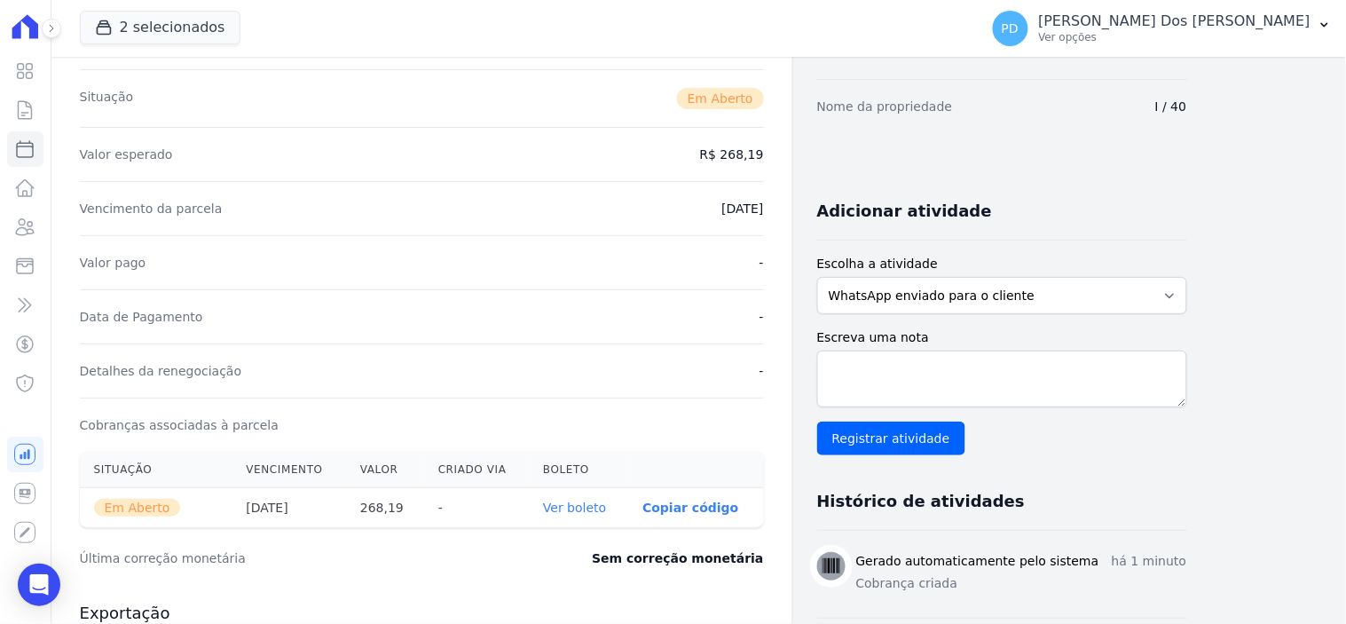
scroll to position [591, 0]
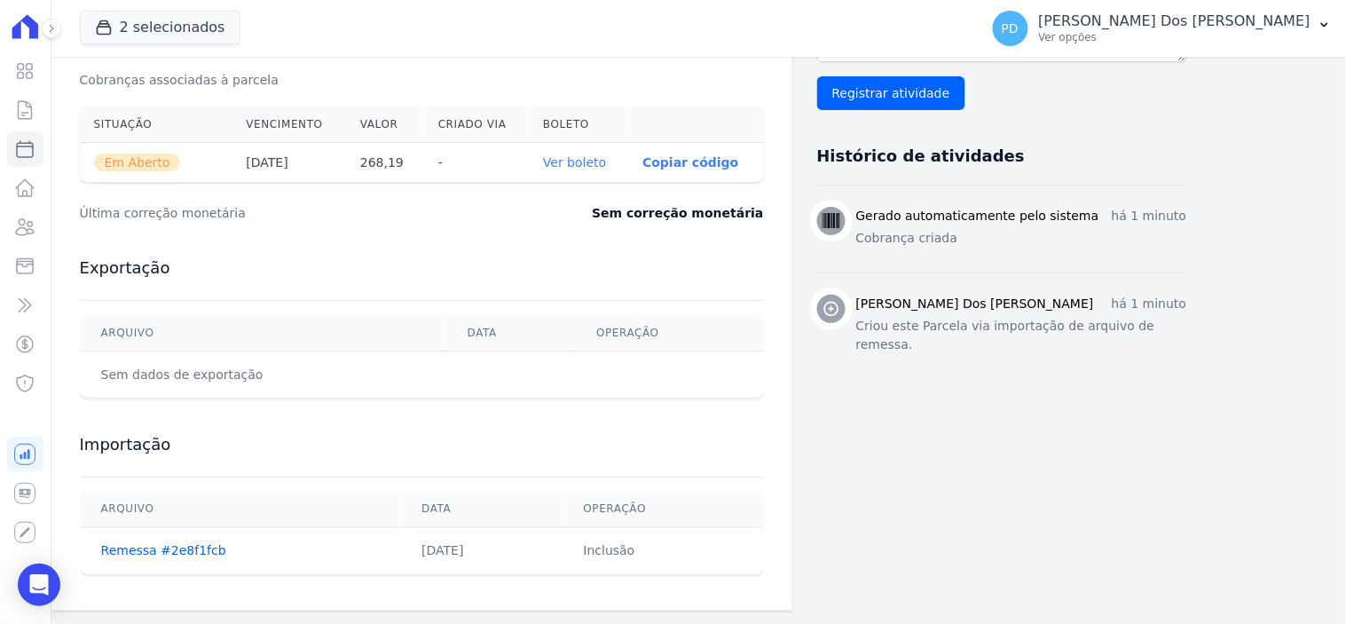
click at [569, 162] on link "Ver boleto" at bounding box center [574, 162] width 63 height 14
